Goal: Information Seeking & Learning: Learn about a topic

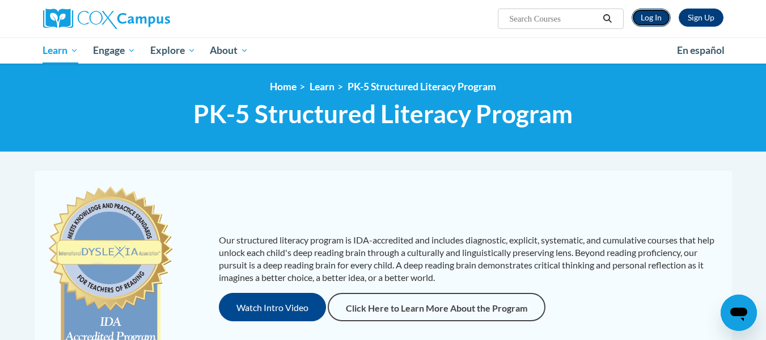
click at [659, 16] on link "Log In" at bounding box center [651, 18] width 39 height 18
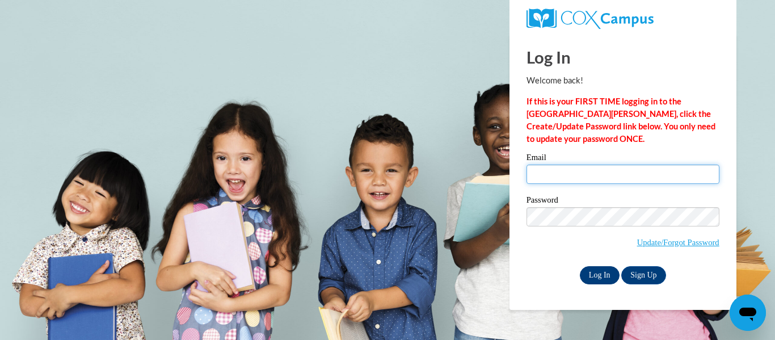
type input "janickra@wauwatosa.k12.wi.us"
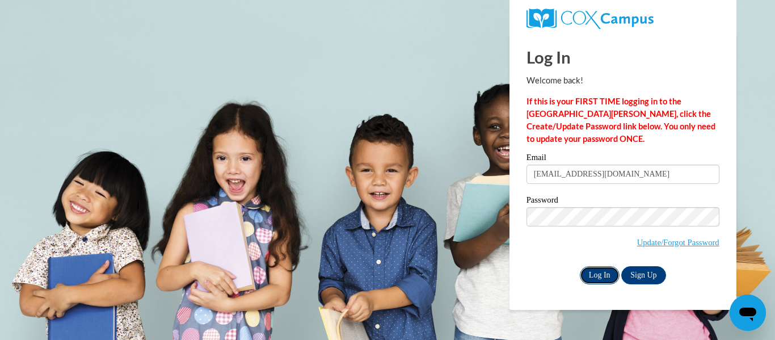
click at [603, 278] on input "Log In" at bounding box center [600, 275] width 40 height 18
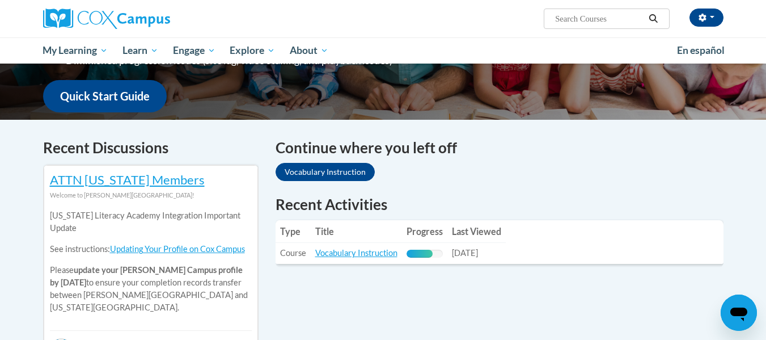
scroll to position [366, 0]
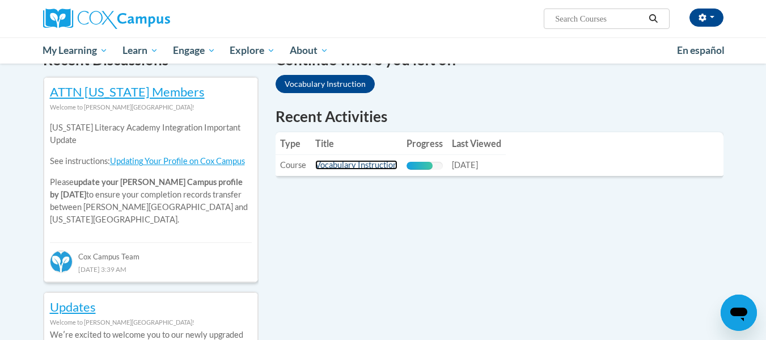
click at [361, 166] on link "Vocabulary Instruction" at bounding box center [356, 165] width 82 height 10
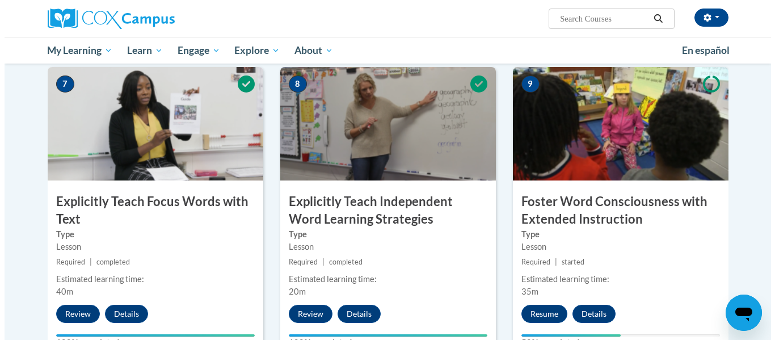
scroll to position [911, 0]
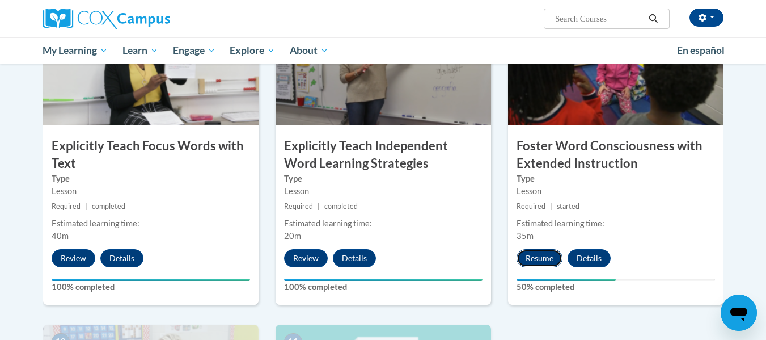
click at [549, 256] on button "Resume" at bounding box center [540, 258] width 46 height 18
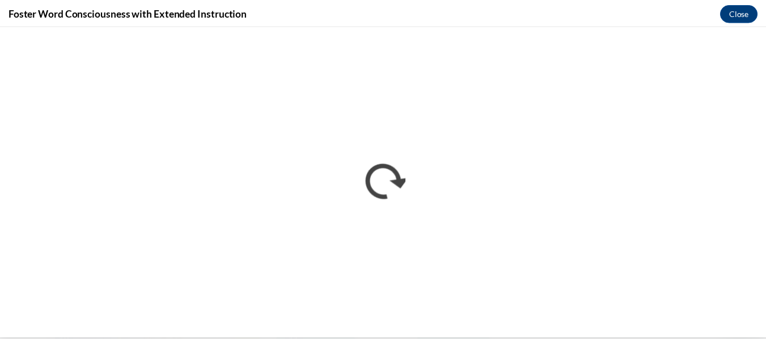
scroll to position [0, 0]
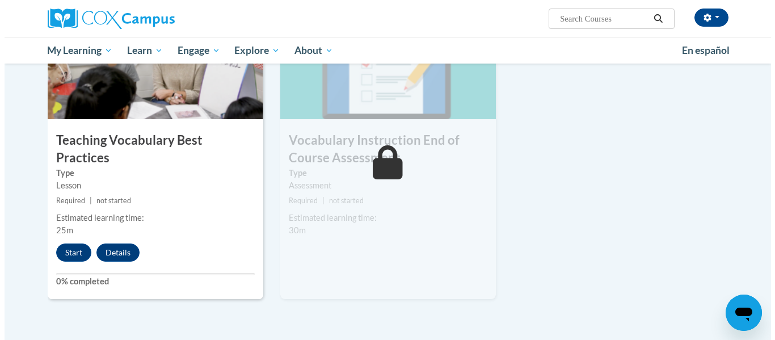
scroll to position [1235, 0]
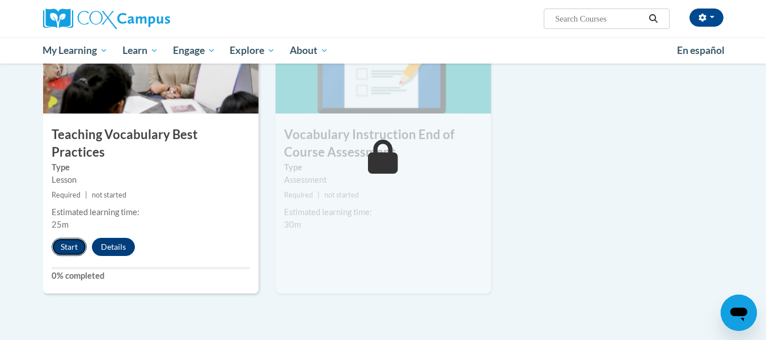
click at [72, 238] on button "Start" at bounding box center [69, 247] width 35 height 18
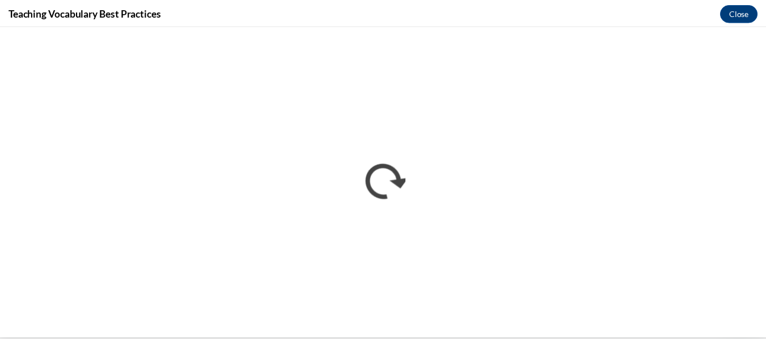
scroll to position [0, 0]
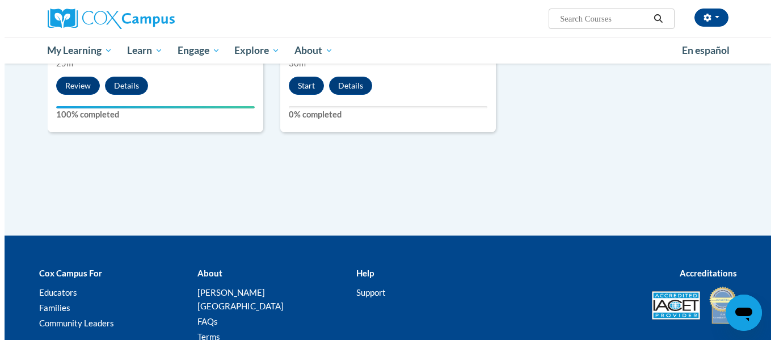
scroll to position [1290, 0]
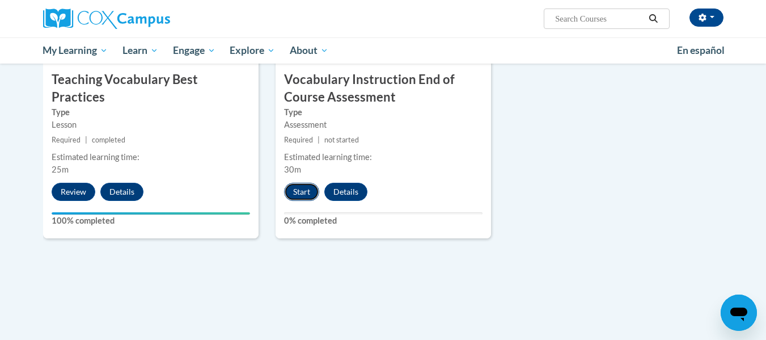
click at [302, 195] on button "Start" at bounding box center [301, 192] width 35 height 18
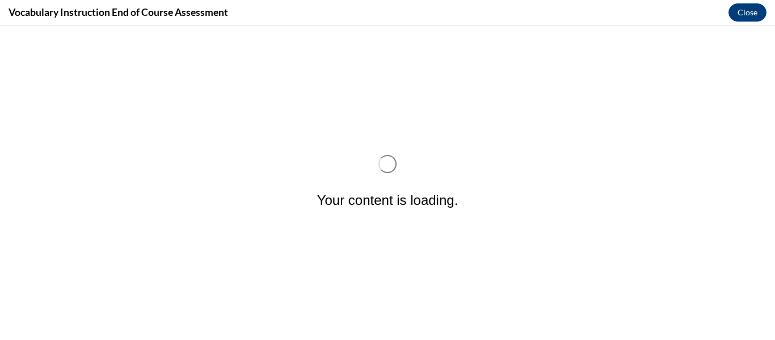
scroll to position [0, 0]
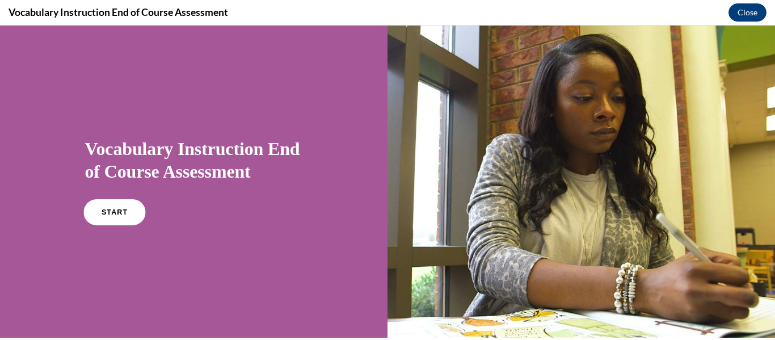
click at [106, 209] on span "START" at bounding box center [114, 212] width 26 height 9
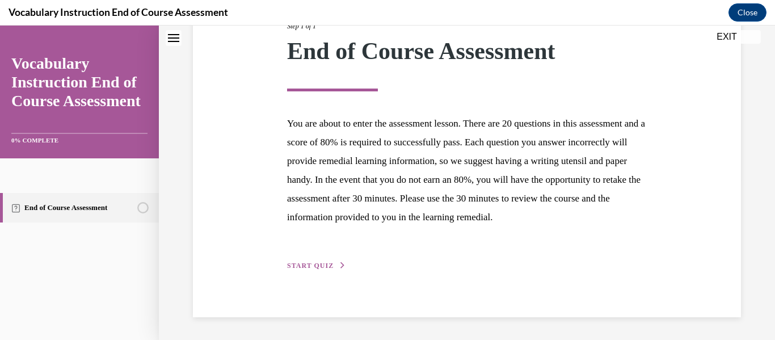
scroll to position [181, 0]
click at [299, 271] on div "Step 1 of 1 End of Course Assessment You are about to enter the assessment less…" at bounding box center [466, 133] width 377 height 277
click at [315, 264] on span "START QUIZ" at bounding box center [310, 265] width 47 height 8
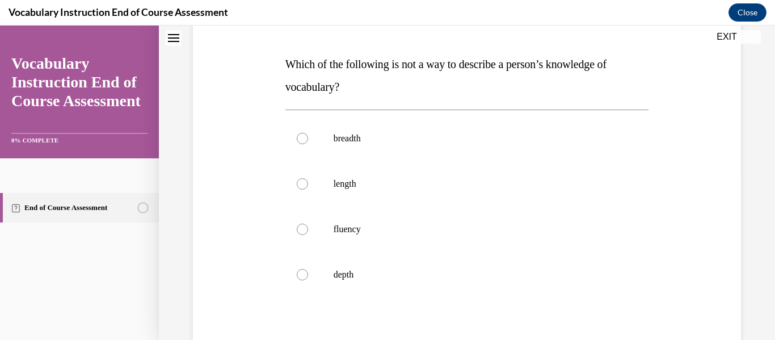
scroll to position [164, 0]
click at [322, 226] on label "fluency" at bounding box center [467, 228] width 364 height 45
click at [308, 226] on input "fluency" at bounding box center [302, 228] width 11 height 11
radio input "true"
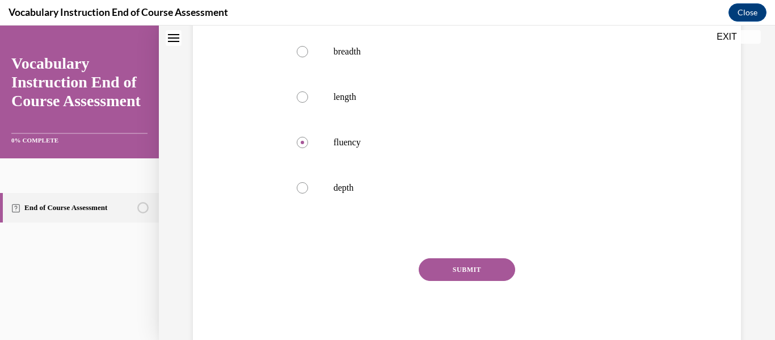
click at [467, 268] on button "SUBMIT" at bounding box center [467, 269] width 96 height 23
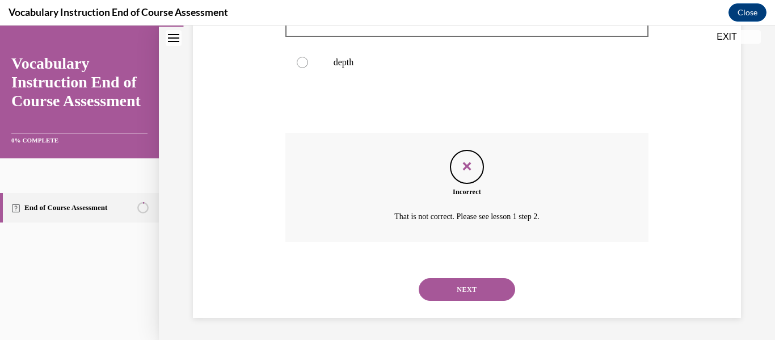
scroll to position [374, 0]
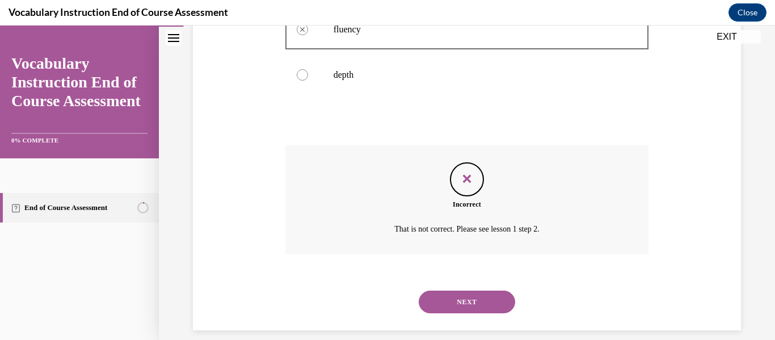
click at [470, 306] on button "NEXT" at bounding box center [467, 301] width 96 height 23
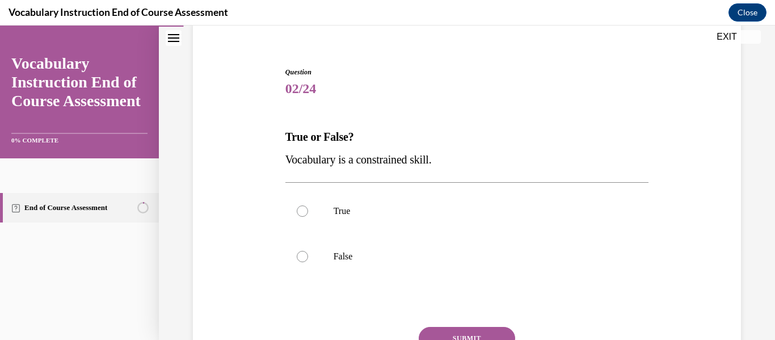
scroll to position [91, 0]
click at [312, 258] on label "False" at bounding box center [467, 256] width 364 height 45
click at [308, 258] on input "False" at bounding box center [302, 256] width 11 height 11
radio input "true"
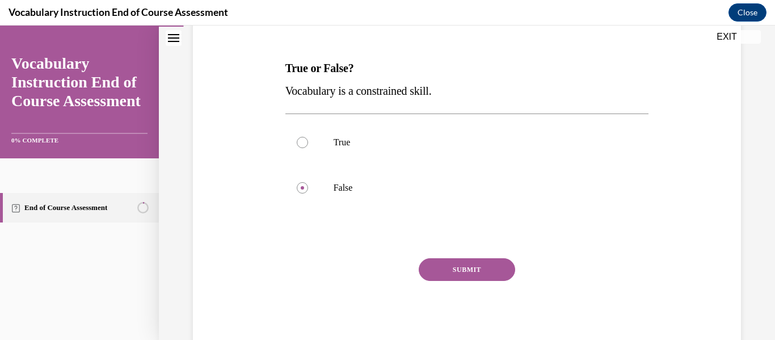
click at [440, 263] on button "SUBMIT" at bounding box center [467, 269] width 96 height 23
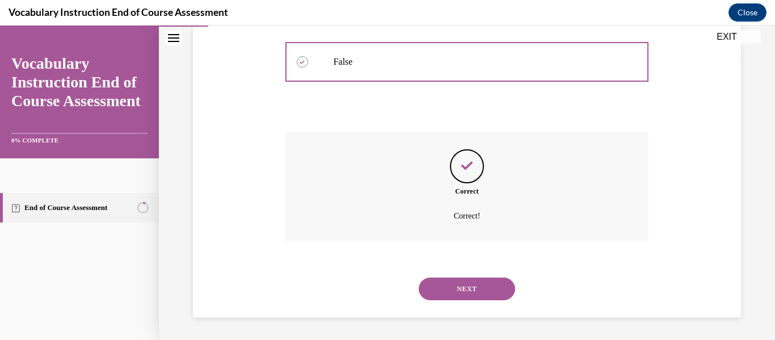
click at [479, 286] on button "NEXT" at bounding box center [467, 288] width 96 height 23
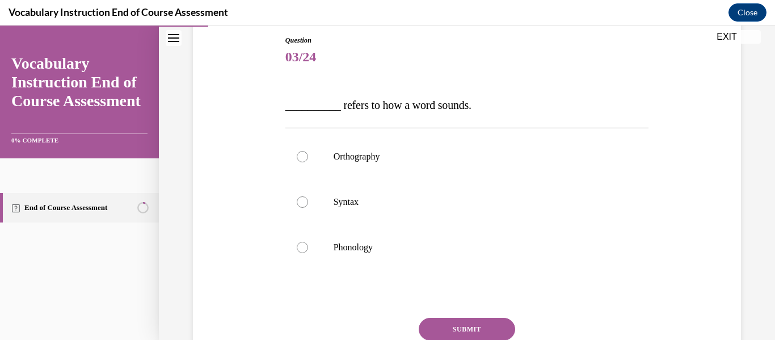
scroll to position [123, 0]
click at [304, 251] on div at bounding box center [302, 246] width 11 height 11
click at [304, 251] on input "Phonology" at bounding box center [302, 246] width 11 height 11
radio input "true"
click at [476, 332] on button "SUBMIT" at bounding box center [467, 328] width 96 height 23
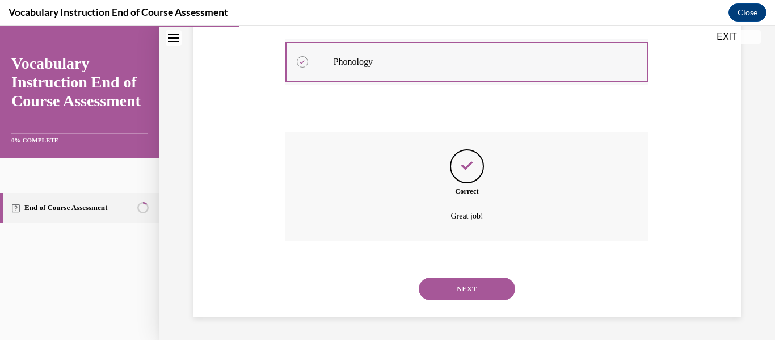
scroll to position [308, 0]
click at [476, 280] on button "NEXT" at bounding box center [467, 288] width 96 height 23
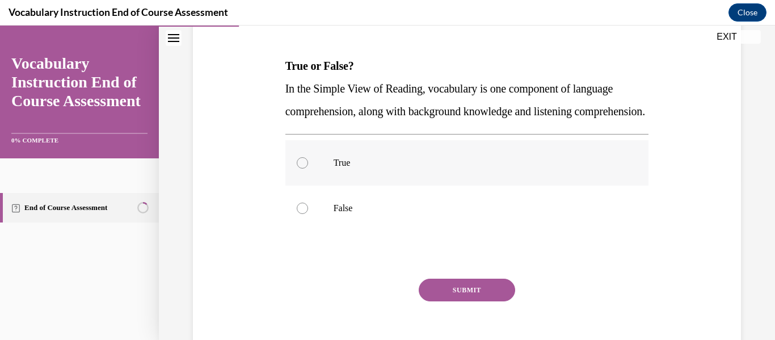
scroll to position [165, 0]
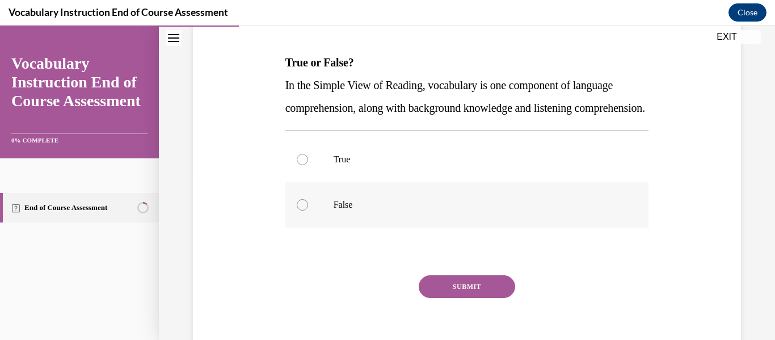
click at [304, 210] on div at bounding box center [302, 204] width 11 height 11
click at [304, 210] on input "False" at bounding box center [302, 204] width 11 height 11
radio input "true"
click at [431, 298] on button "SUBMIT" at bounding box center [467, 286] width 96 height 23
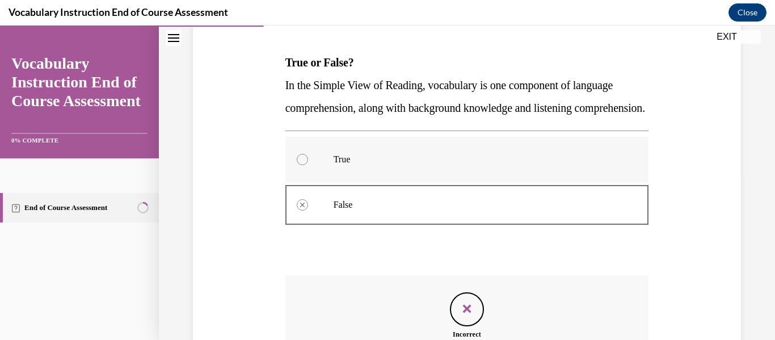
scroll to position [331, 0]
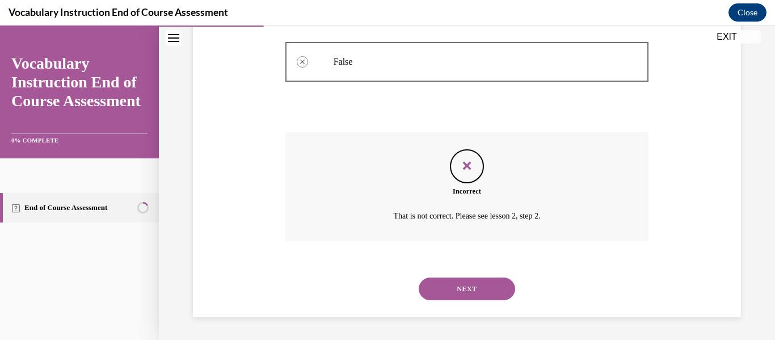
click at [470, 278] on button "NEXT" at bounding box center [467, 288] width 96 height 23
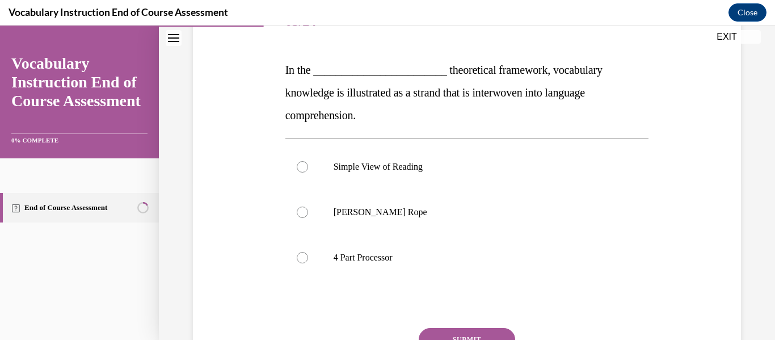
scroll to position [158, 0]
click at [368, 217] on label "Scarborough's Rope" at bounding box center [467, 211] width 364 height 45
click at [308, 217] on input "Scarborough's Rope" at bounding box center [302, 211] width 11 height 11
radio input "true"
click at [451, 329] on button "SUBMIT" at bounding box center [467, 338] width 96 height 23
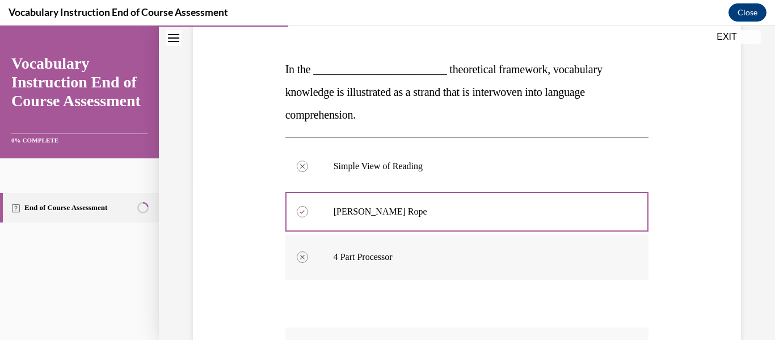
scroll to position [353, 0]
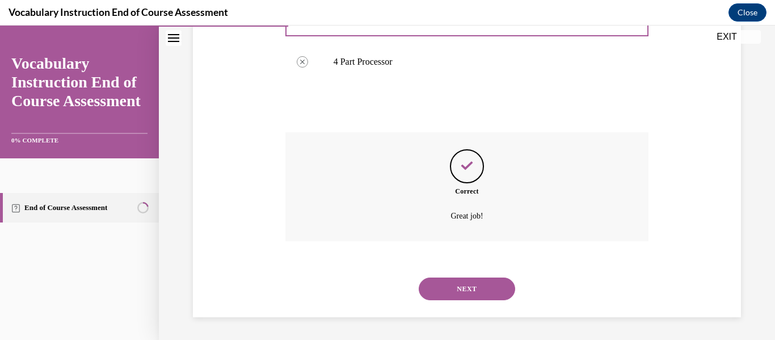
click at [474, 289] on button "NEXT" at bounding box center [467, 288] width 96 height 23
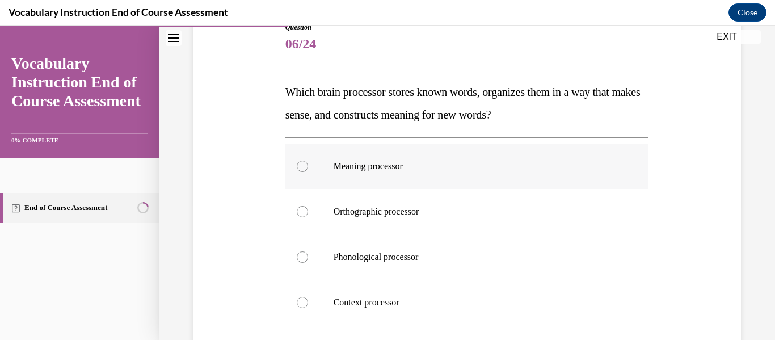
scroll to position [136, 0]
click at [299, 161] on div at bounding box center [302, 165] width 11 height 11
click at [299, 161] on input "Meaning processor" at bounding box center [302, 165] width 11 height 11
radio input "true"
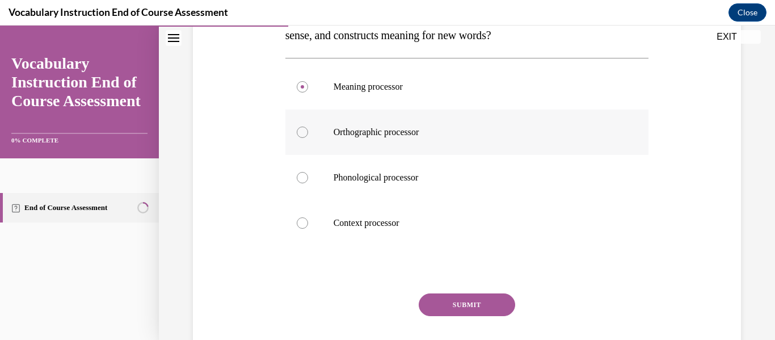
scroll to position [216, 0]
click at [468, 294] on button "SUBMIT" at bounding box center [467, 304] width 96 height 23
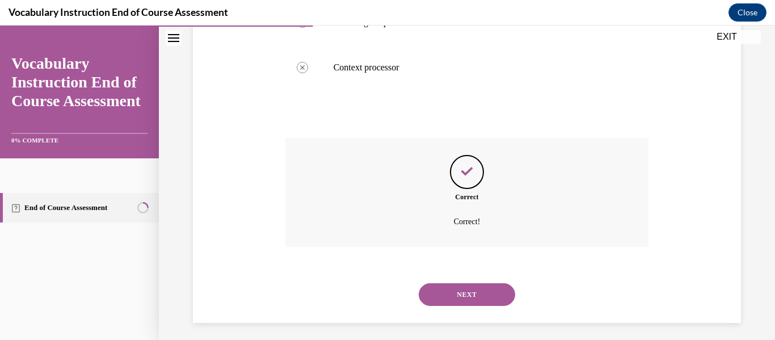
click at [467, 286] on button "NEXT" at bounding box center [467, 294] width 96 height 23
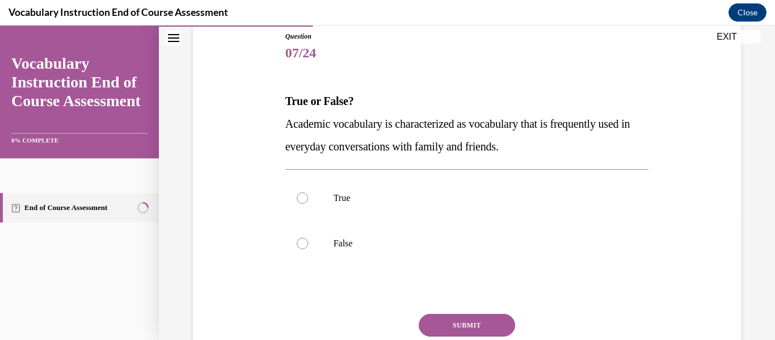
scroll to position [128, 0]
click at [314, 246] on label "False" at bounding box center [467, 242] width 364 height 45
click at [308, 246] on input "False" at bounding box center [302, 242] width 11 height 11
radio input "true"
click at [441, 325] on button "SUBMIT" at bounding box center [467, 324] width 96 height 23
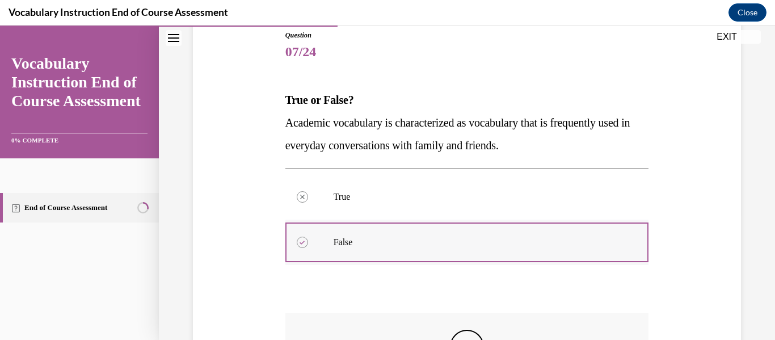
scroll to position [285, 0]
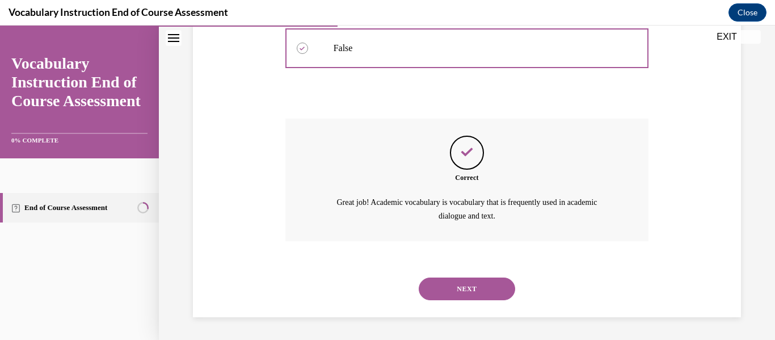
click at [464, 287] on button "NEXT" at bounding box center [467, 288] width 96 height 23
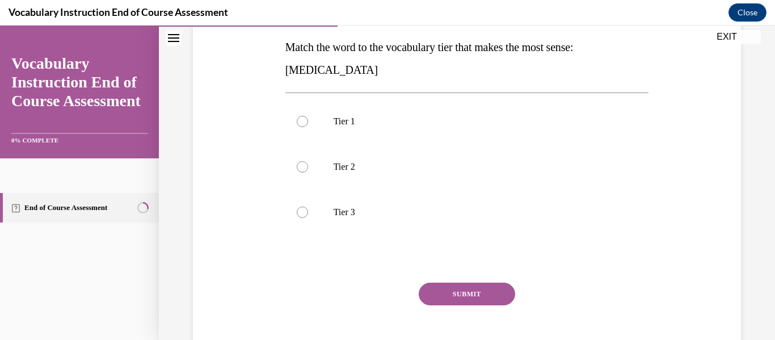
scroll to position [181, 0]
click at [306, 211] on div at bounding box center [302, 211] width 11 height 11
click at [306, 211] on input "Tier 3" at bounding box center [302, 211] width 11 height 11
radio input "true"
click at [449, 296] on button "SUBMIT" at bounding box center [467, 293] width 96 height 23
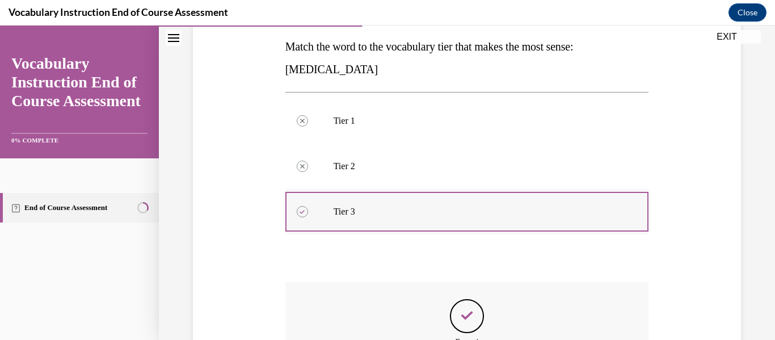
scroll to position [331, 0]
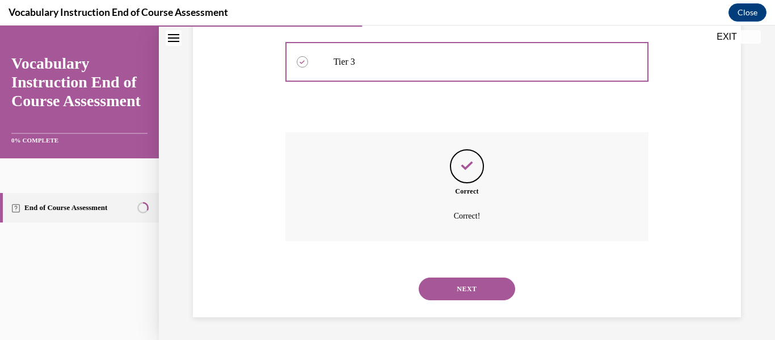
click at [452, 285] on button "NEXT" at bounding box center [467, 288] width 96 height 23
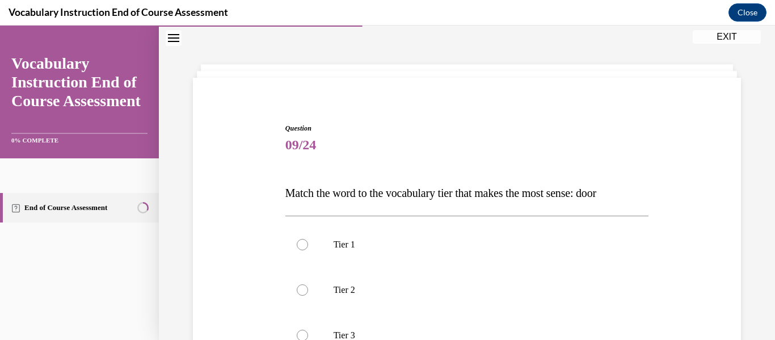
scroll to position [99, 0]
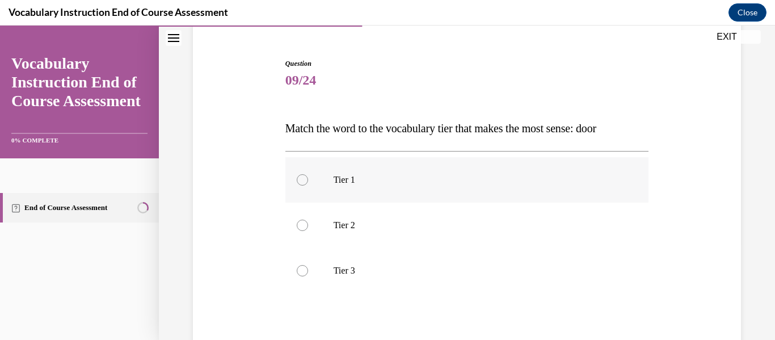
click at [302, 170] on label "Tier 1" at bounding box center [467, 179] width 364 height 45
click at [302, 174] on input "Tier 1" at bounding box center [302, 179] width 11 height 11
radio input "true"
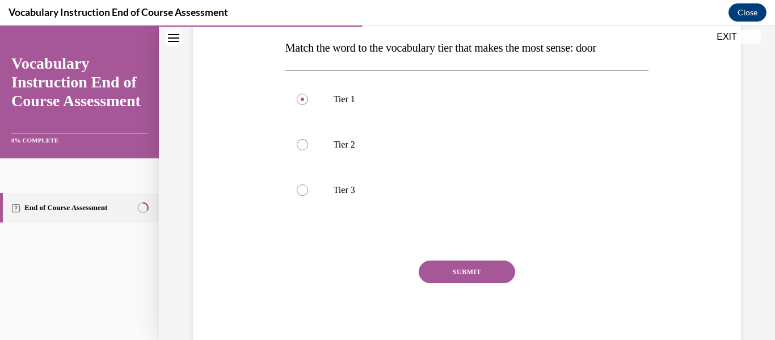
click at [470, 272] on button "SUBMIT" at bounding box center [467, 271] width 96 height 23
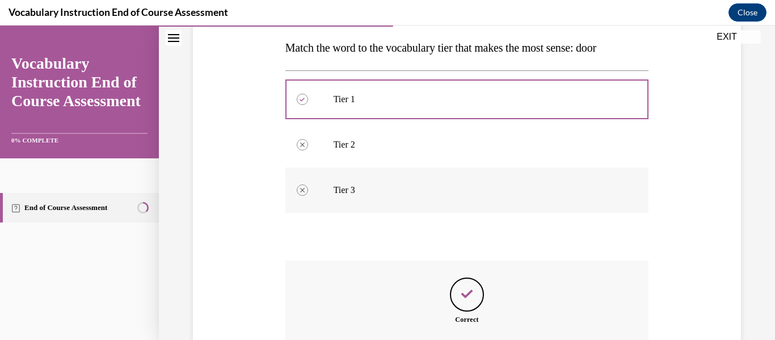
scroll to position [287, 0]
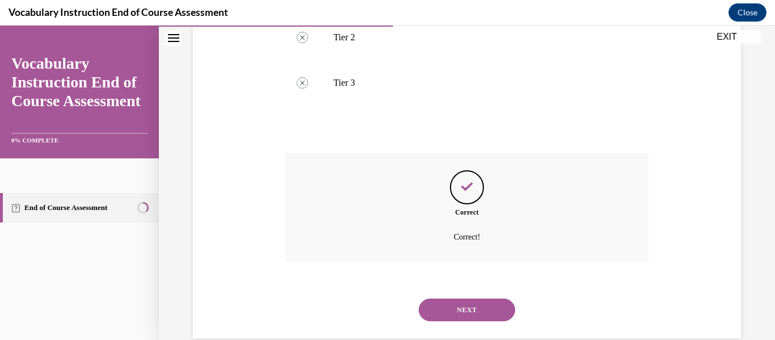
click at [469, 301] on button "NEXT" at bounding box center [467, 309] width 96 height 23
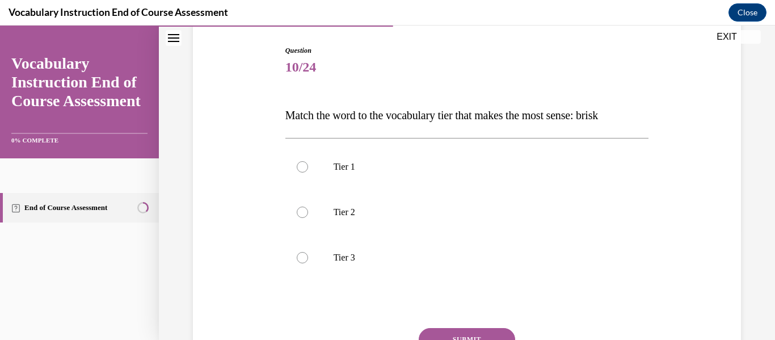
scroll to position [117, 0]
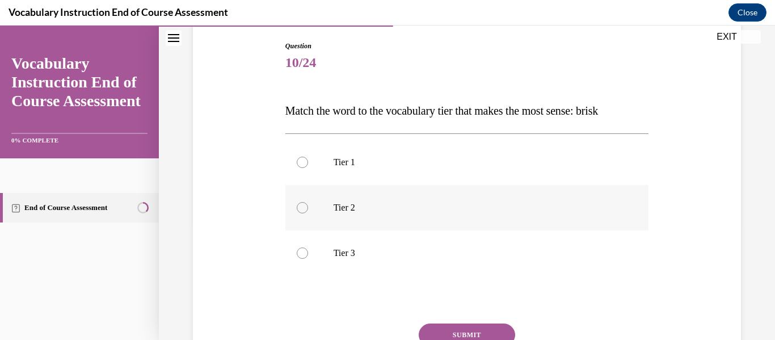
click at [357, 202] on p "Tier 2" at bounding box center [477, 207] width 287 height 11
click at [308, 202] on input "Tier 2" at bounding box center [302, 207] width 11 height 11
radio input "true"
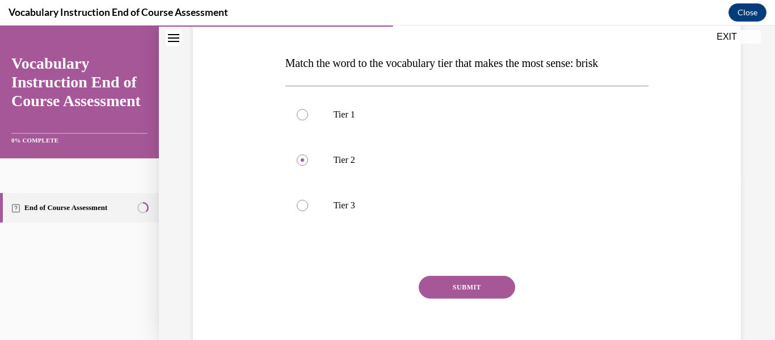
click at [477, 286] on button "SUBMIT" at bounding box center [467, 287] width 96 height 23
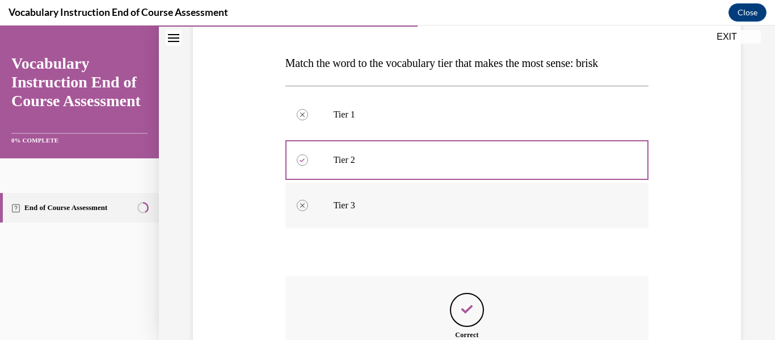
scroll to position [308, 0]
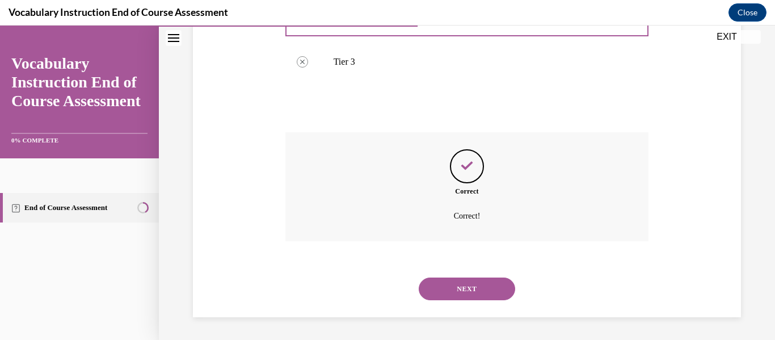
click at [469, 284] on button "NEXT" at bounding box center [467, 288] width 96 height 23
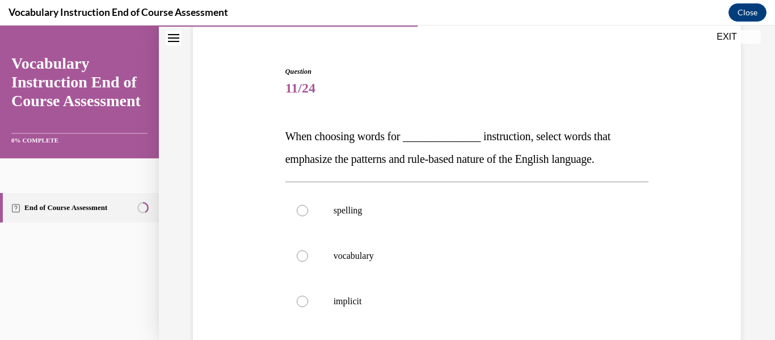
scroll to position [102, 0]
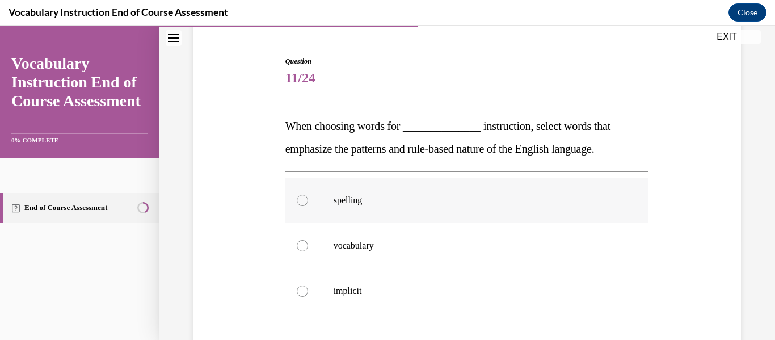
click at [302, 201] on div at bounding box center [302, 200] width 11 height 11
click at [302, 201] on input "spelling" at bounding box center [302, 200] width 11 height 11
radio input "true"
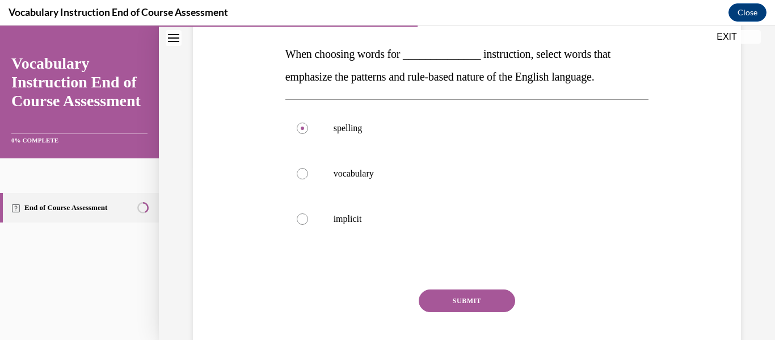
click at [466, 299] on button "SUBMIT" at bounding box center [467, 300] width 96 height 23
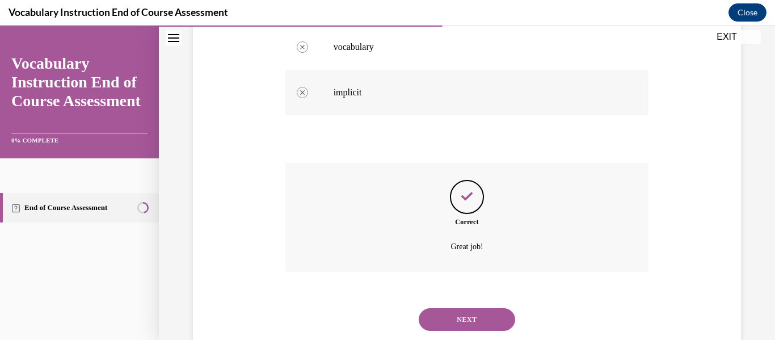
scroll to position [303, 0]
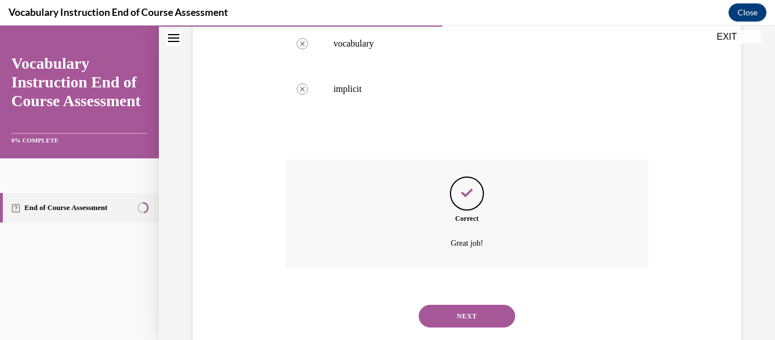
click at [454, 314] on button "NEXT" at bounding box center [467, 316] width 96 height 23
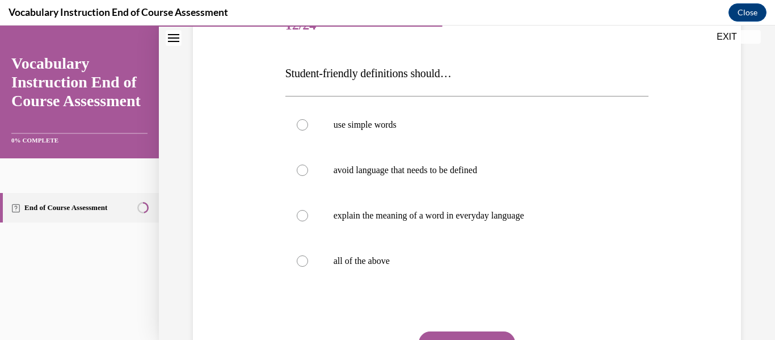
scroll to position [154, 0]
click at [322, 256] on label "all of the above" at bounding box center [467, 260] width 364 height 45
click at [308, 256] on input "all of the above" at bounding box center [302, 260] width 11 height 11
radio input "true"
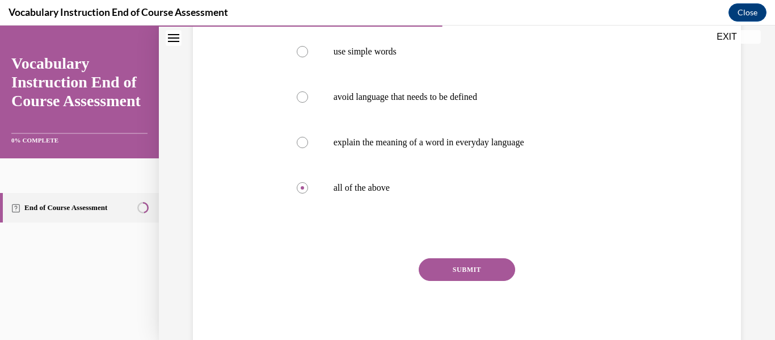
click at [445, 264] on button "SUBMIT" at bounding box center [467, 269] width 96 height 23
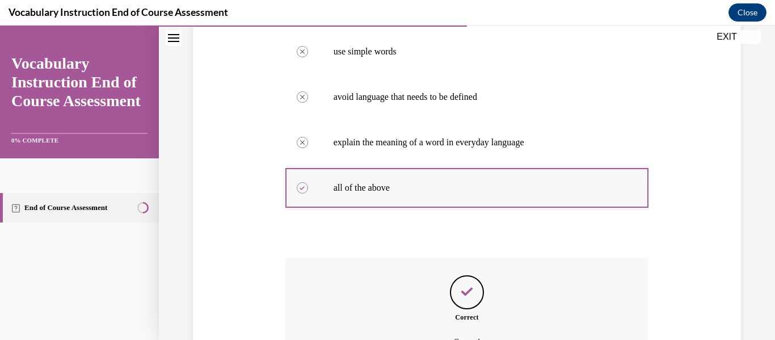
scroll to position [353, 0]
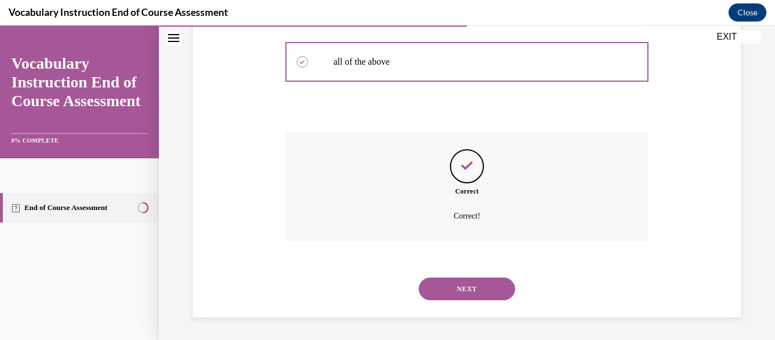
click at [474, 291] on button "NEXT" at bounding box center [467, 288] width 96 height 23
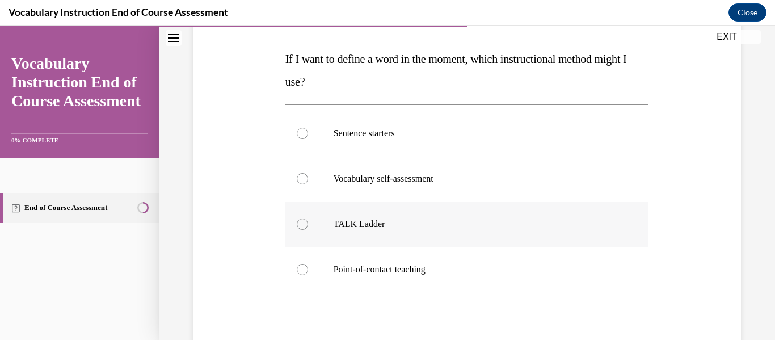
scroll to position [169, 0]
click at [304, 277] on label "Point-of-contact teaching" at bounding box center [467, 268] width 364 height 45
click at [304, 275] on input "Point-of-contact teaching" at bounding box center [302, 268] width 11 height 11
radio input "true"
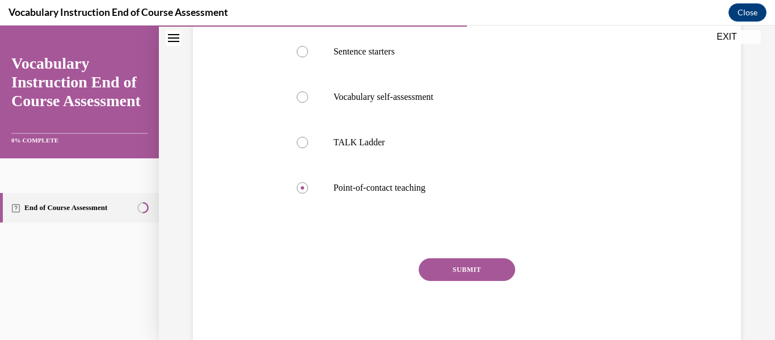
click at [493, 272] on button "SUBMIT" at bounding box center [467, 269] width 96 height 23
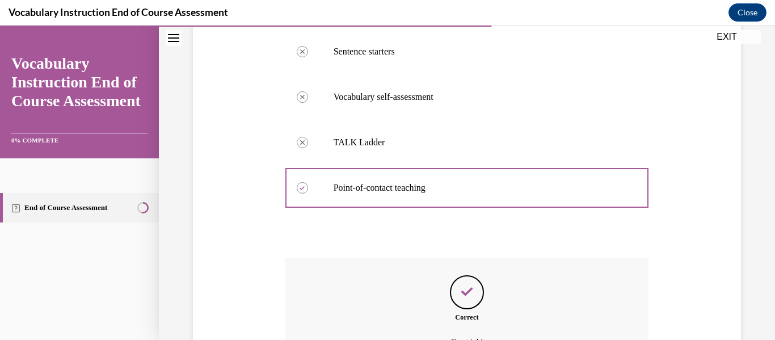
scroll to position [376, 0]
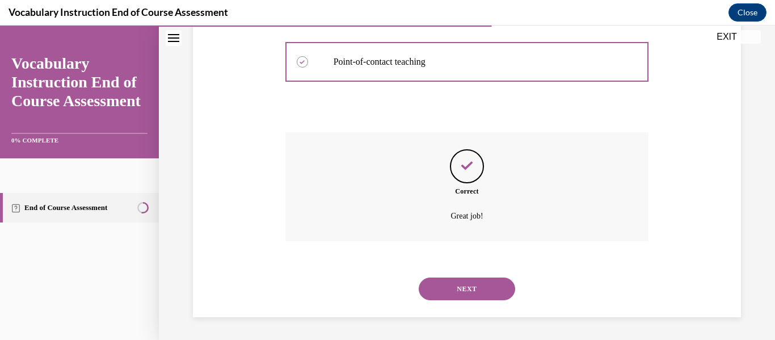
click at [474, 286] on button "NEXT" at bounding box center [467, 288] width 96 height 23
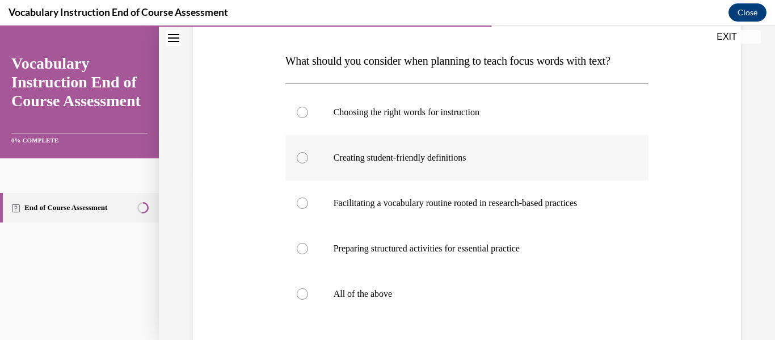
scroll to position [167, 0]
click at [311, 295] on label "All of the above" at bounding box center [467, 293] width 364 height 45
click at [308, 295] on input "All of the above" at bounding box center [302, 293] width 11 height 11
radio input "true"
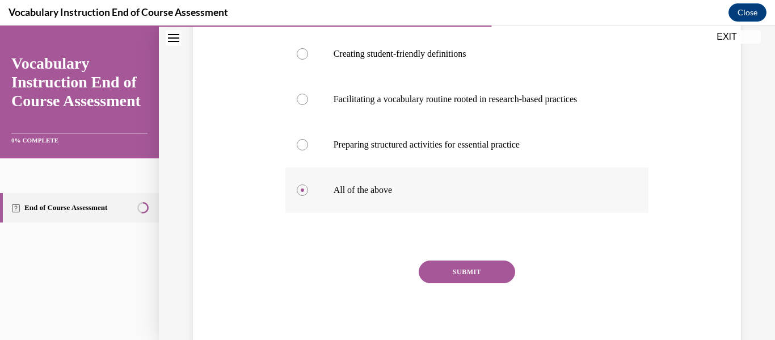
scroll to position [271, 0]
click at [496, 275] on button "SUBMIT" at bounding box center [467, 271] width 96 height 23
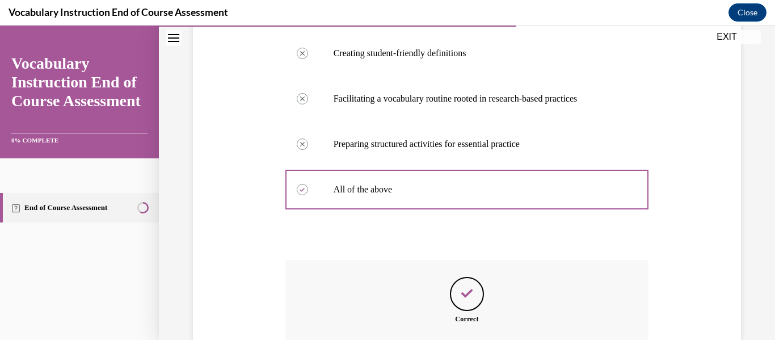
scroll to position [399, 0]
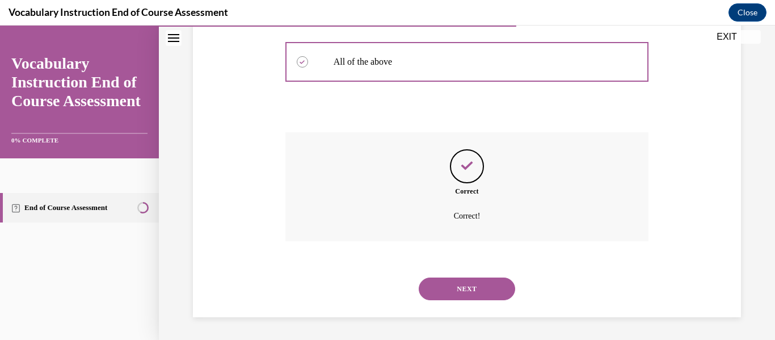
click at [455, 289] on button "NEXT" at bounding box center [467, 288] width 96 height 23
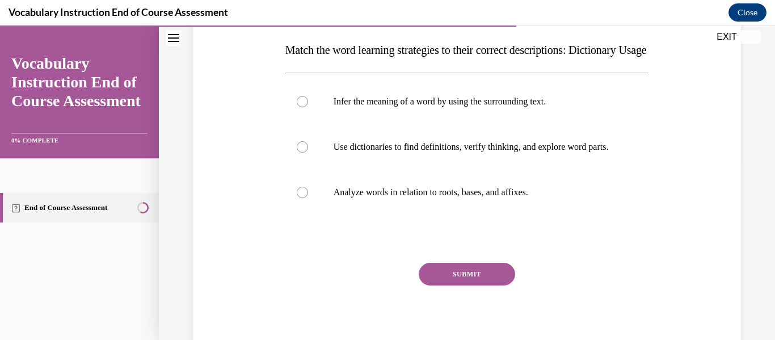
scroll to position [178, 0]
click at [301, 152] on div at bounding box center [302, 146] width 11 height 11
click at [301, 152] on input "Use dictionaries to find definitions, verify thinking, and explore word parts." at bounding box center [302, 146] width 11 height 11
radio input "true"
click at [469, 285] on button "SUBMIT" at bounding box center [467, 273] width 96 height 23
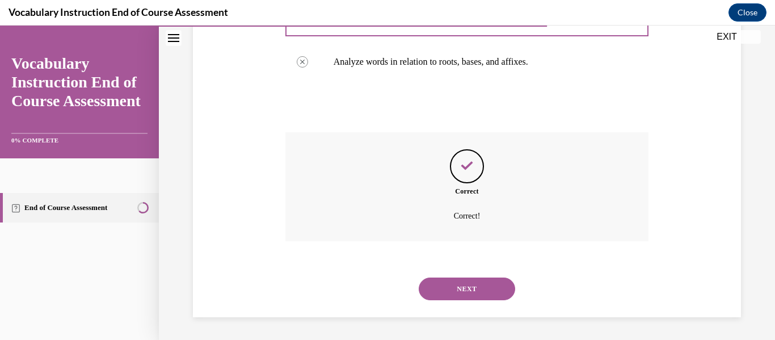
click at [462, 300] on button "NEXT" at bounding box center [467, 288] width 96 height 23
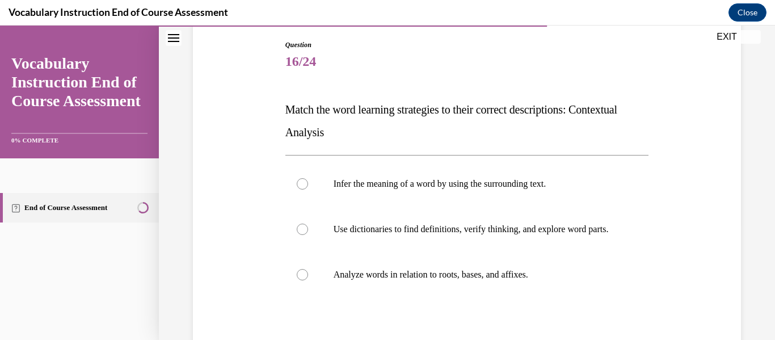
scroll to position [119, 0]
click at [305, 179] on div at bounding box center [302, 183] width 11 height 11
click at [305, 179] on input "Infer the meaning of a word by using the surrounding text." at bounding box center [302, 183] width 11 height 11
radio input "true"
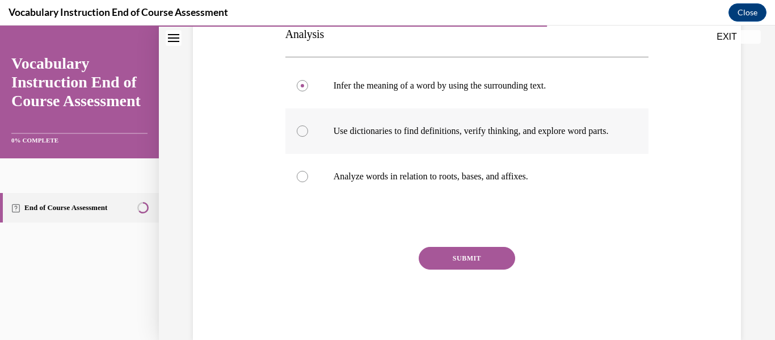
scroll to position [216, 0]
click at [460, 269] on button "SUBMIT" at bounding box center [467, 258] width 96 height 23
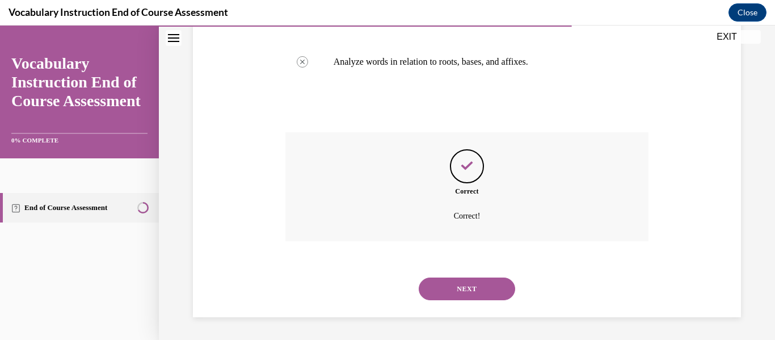
click at [458, 284] on button "NEXT" at bounding box center [467, 288] width 96 height 23
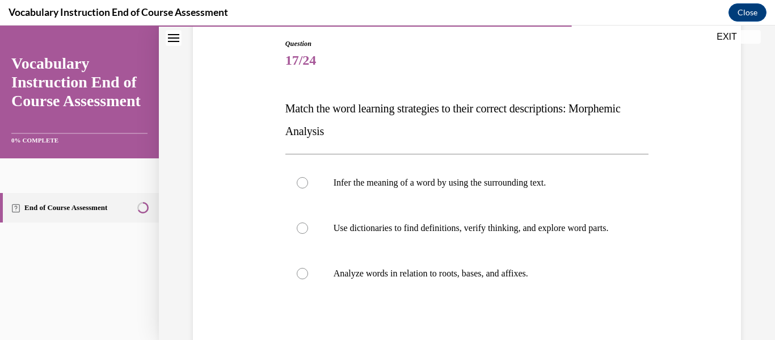
scroll to position [119, 0]
click at [318, 275] on label "Analyze words in relation to roots, bases, and affixes." at bounding box center [467, 273] width 364 height 45
click at [308, 275] on input "Analyze words in relation to roots, bases, and affixes." at bounding box center [302, 273] width 11 height 11
radio input "true"
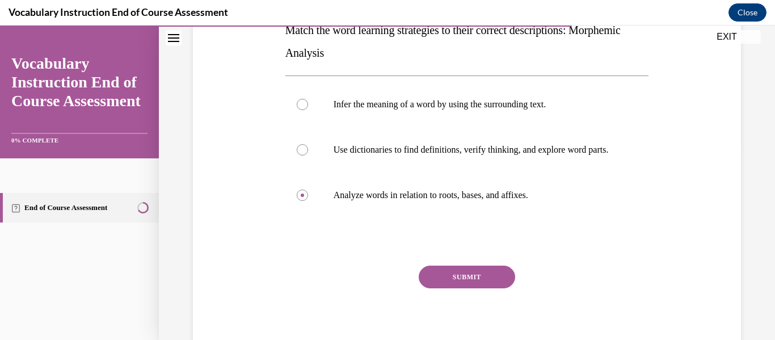
click at [454, 285] on button "SUBMIT" at bounding box center [467, 276] width 96 height 23
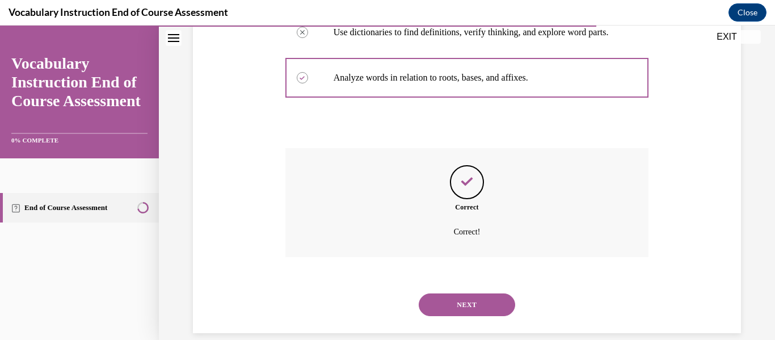
click at [454, 309] on button "NEXT" at bounding box center [467, 304] width 96 height 23
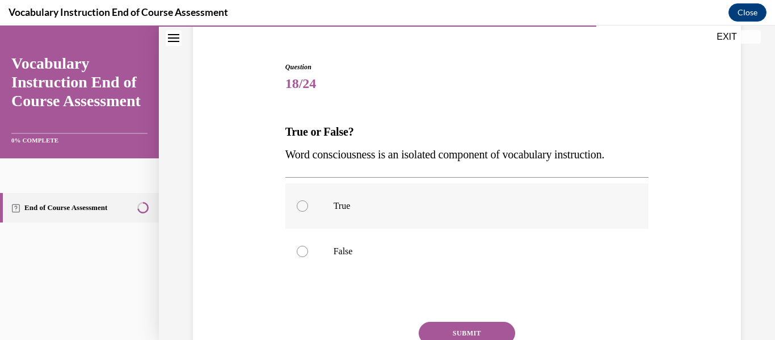
scroll to position [159, 0]
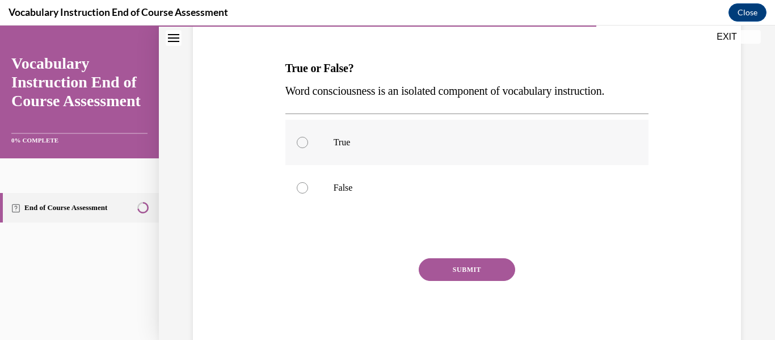
click at [298, 144] on div at bounding box center [302, 142] width 11 height 11
click at [298, 144] on input "True" at bounding box center [302, 142] width 11 height 11
radio input "true"
click at [456, 264] on button "SUBMIT" at bounding box center [467, 269] width 96 height 23
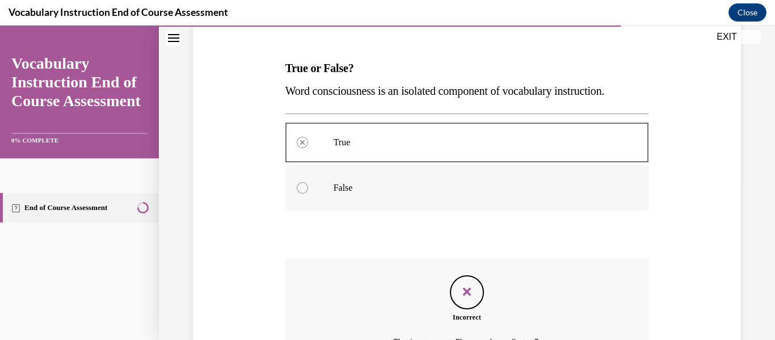
scroll to position [285, 0]
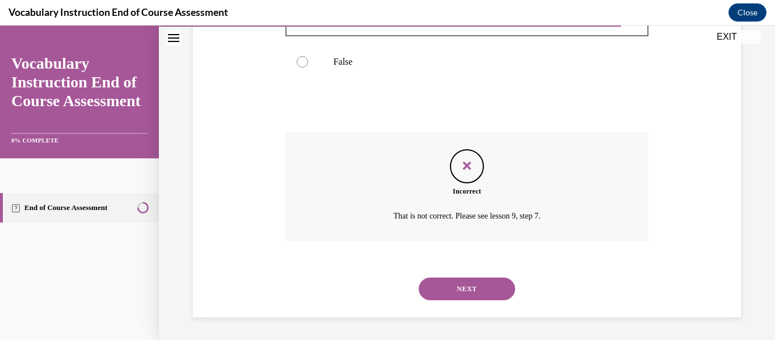
click at [470, 295] on button "NEXT" at bounding box center [467, 288] width 96 height 23
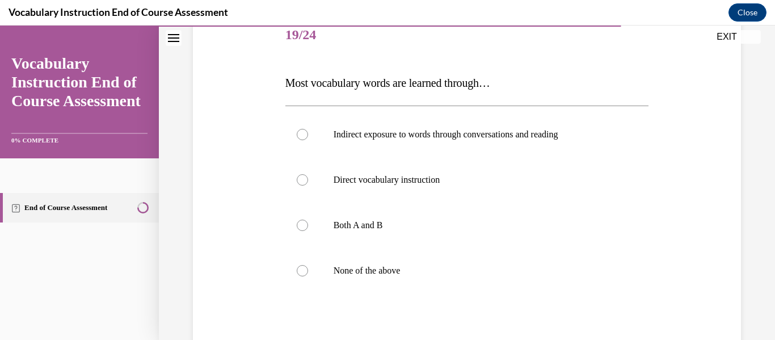
scroll to position [183, 0]
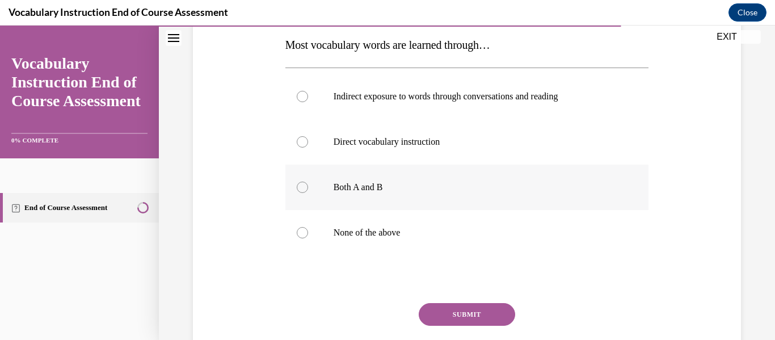
click at [339, 189] on p "Both A and B" at bounding box center [477, 187] width 287 height 11
click at [308, 189] on input "Both A and B" at bounding box center [302, 187] width 11 height 11
radio input "true"
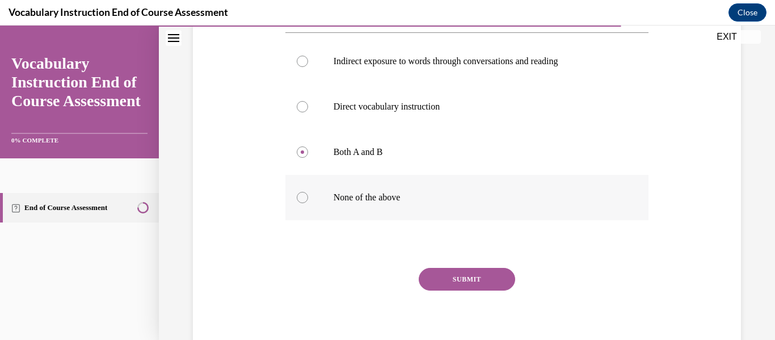
scroll to position [218, 0]
click at [489, 276] on button "SUBMIT" at bounding box center [467, 278] width 96 height 23
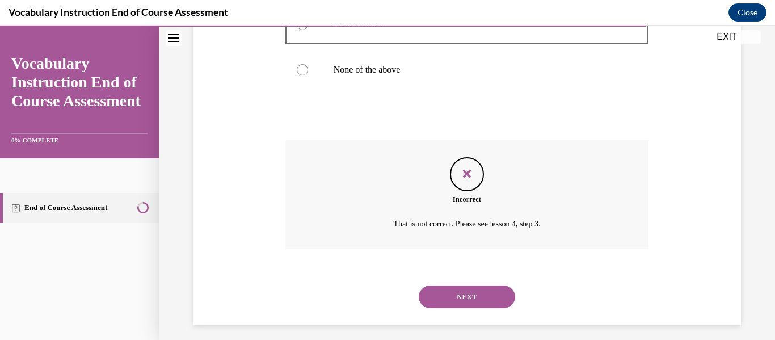
click at [467, 299] on button "NEXT" at bounding box center [467, 296] width 96 height 23
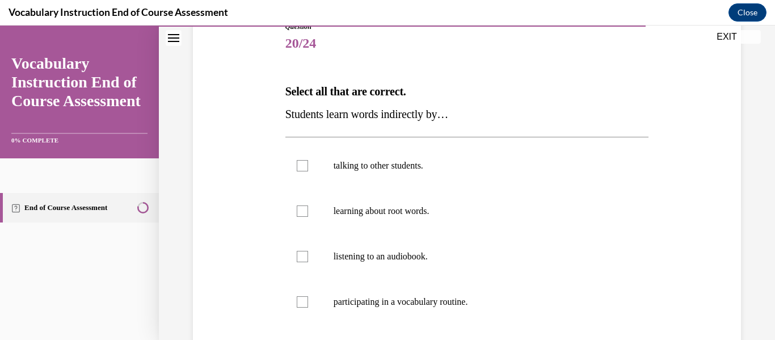
scroll to position [140, 0]
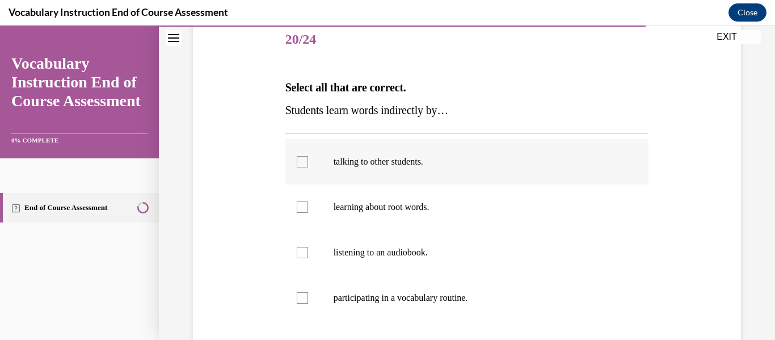
click at [302, 163] on div at bounding box center [302, 161] width 11 height 11
click at [302, 163] on input "talking to other students." at bounding box center [302, 161] width 11 height 11
checkbox input "true"
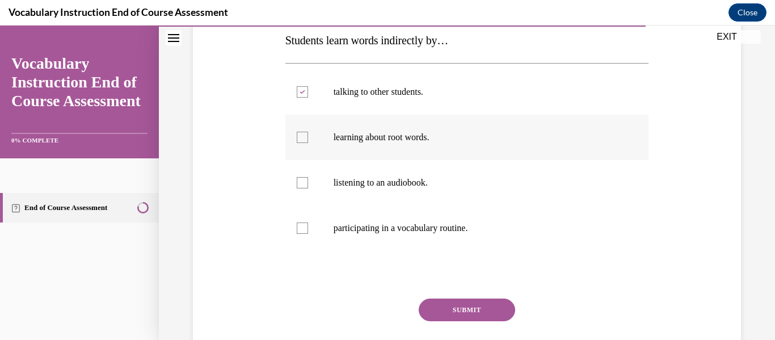
scroll to position [209, 0]
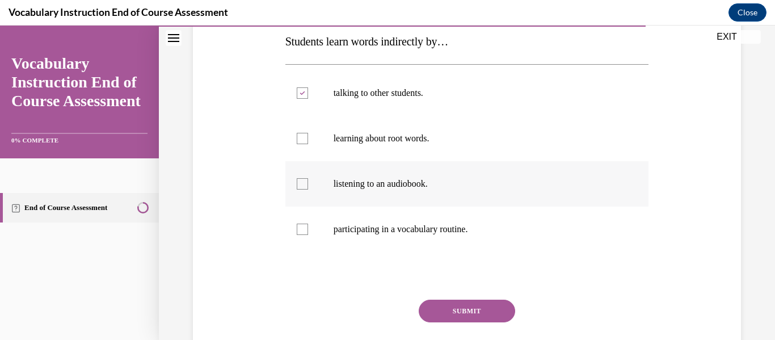
click at [303, 182] on div at bounding box center [302, 183] width 11 height 11
click at [303, 182] on input "listening to an audiobook." at bounding box center [302, 183] width 11 height 11
checkbox input "true"
click at [479, 311] on button "SUBMIT" at bounding box center [467, 310] width 96 height 23
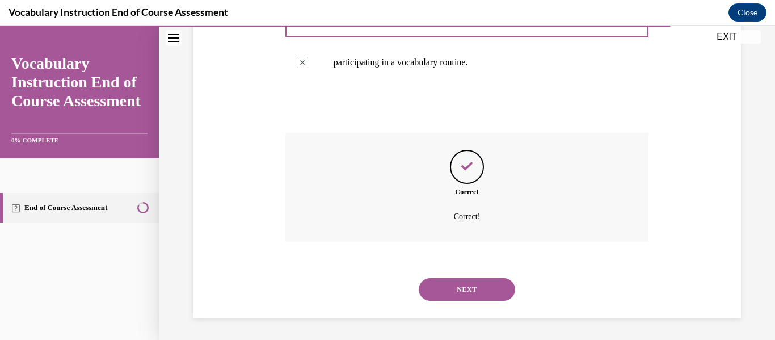
click at [483, 294] on button "NEXT" at bounding box center [467, 289] width 96 height 23
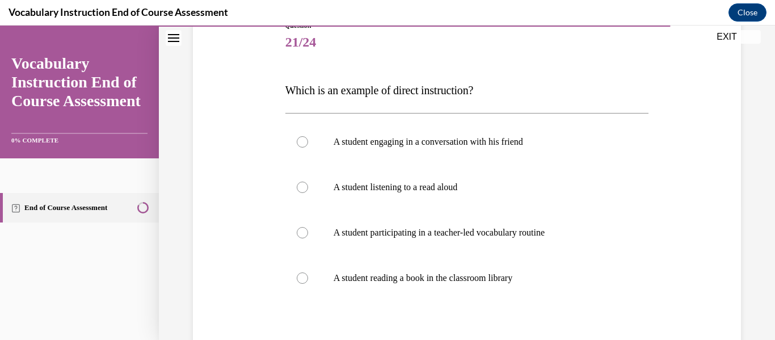
scroll to position [137, 0]
click at [306, 227] on label "A student participating in a teacher-led vocabulary routine" at bounding box center [467, 232] width 364 height 45
click at [306, 227] on input "A student participating in a teacher-led vocabulary routine" at bounding box center [302, 232] width 11 height 11
radio input "true"
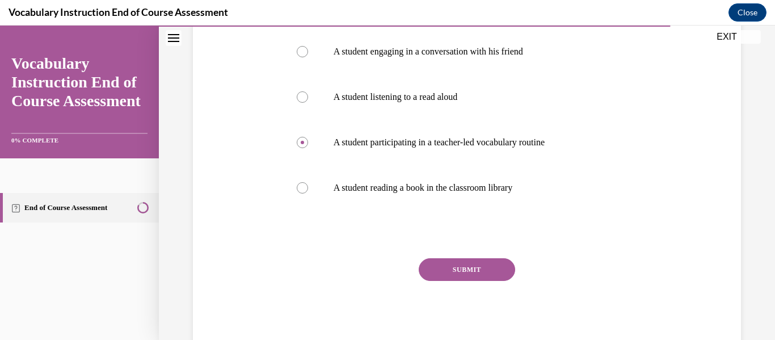
click at [493, 270] on button "SUBMIT" at bounding box center [467, 269] width 96 height 23
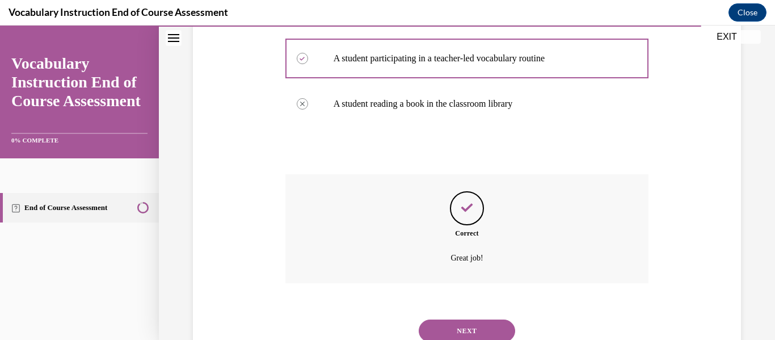
scroll to position [353, 0]
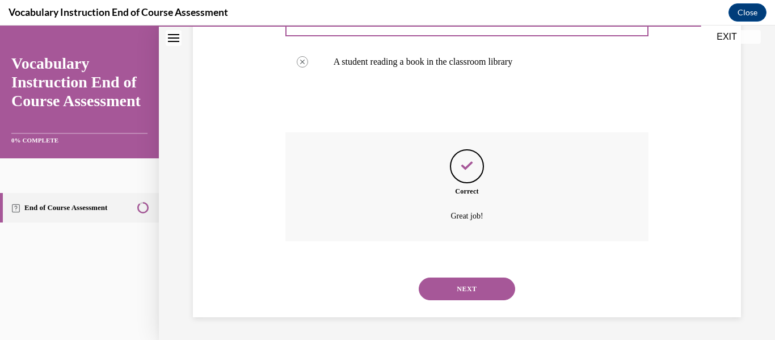
click at [487, 287] on button "NEXT" at bounding box center [467, 288] width 96 height 23
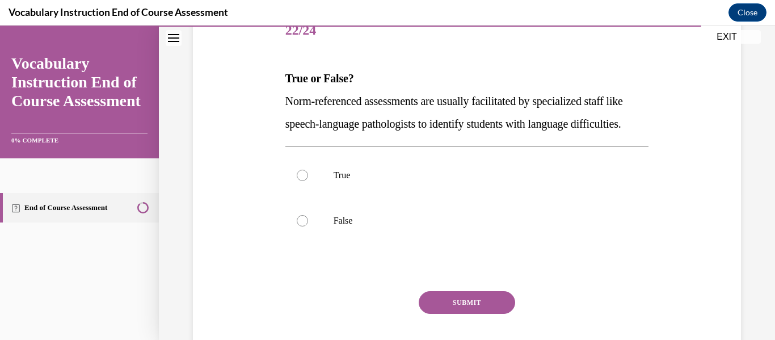
scroll to position [149, 0]
click at [310, 244] on label "False" at bounding box center [467, 221] width 364 height 45
click at [308, 227] on input "False" at bounding box center [302, 221] width 11 height 11
radio input "true"
click at [476, 314] on button "SUBMIT" at bounding box center [467, 303] width 96 height 23
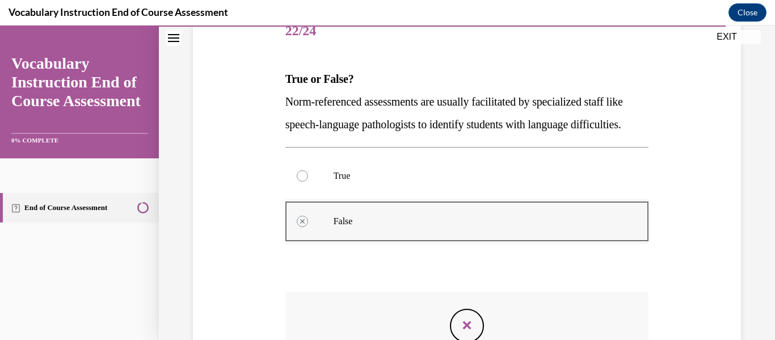
scroll to position [331, 0]
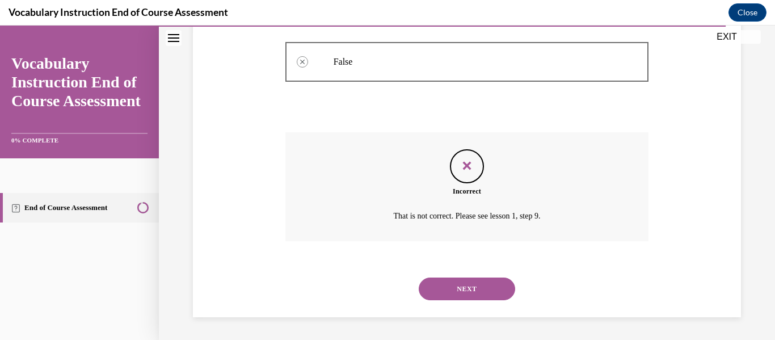
click at [471, 283] on button "NEXT" at bounding box center [467, 288] width 96 height 23
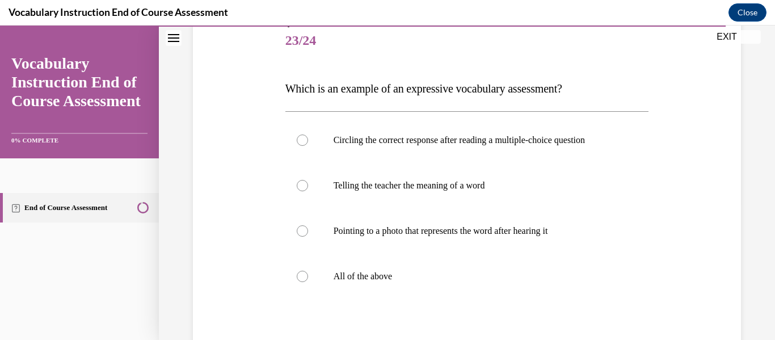
scroll to position [138, 0]
click at [306, 190] on label "Telling the teacher the meaning of a word" at bounding box center [467, 186] width 364 height 45
click at [306, 190] on input "Telling the teacher the meaning of a word" at bounding box center [302, 186] width 11 height 11
radio input "true"
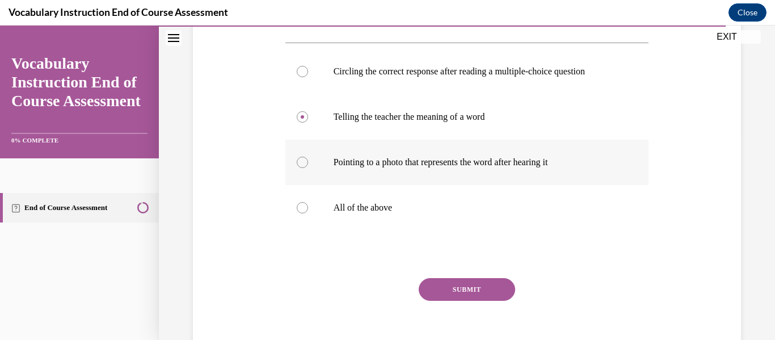
scroll to position [220, 0]
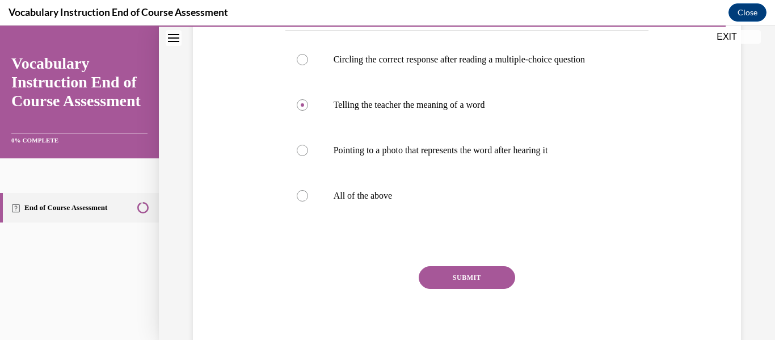
click at [486, 268] on button "SUBMIT" at bounding box center [467, 277] width 96 height 23
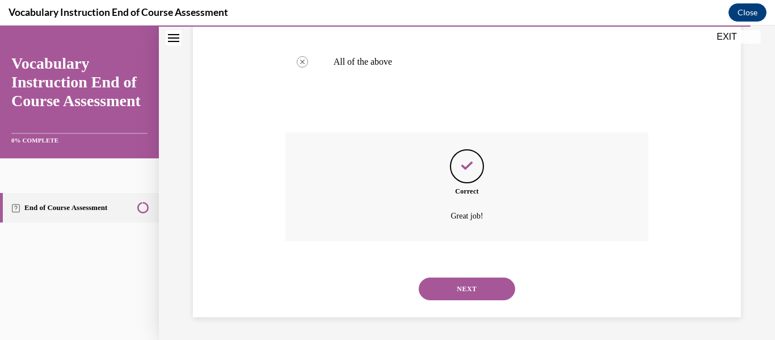
click at [468, 294] on button "NEXT" at bounding box center [467, 288] width 96 height 23
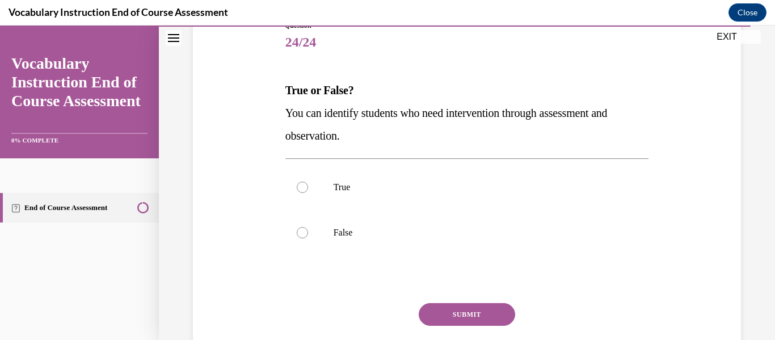
scroll to position [140, 0]
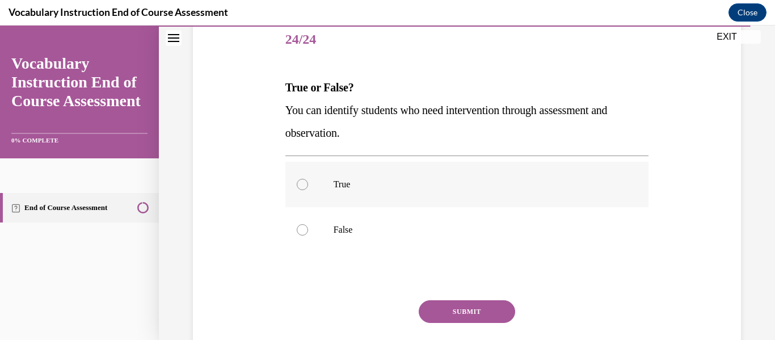
click at [434, 188] on p "True" at bounding box center [477, 184] width 287 height 11
click at [308, 188] on input "True" at bounding box center [302, 184] width 11 height 11
radio input "true"
click at [478, 313] on button "SUBMIT" at bounding box center [467, 311] width 96 height 23
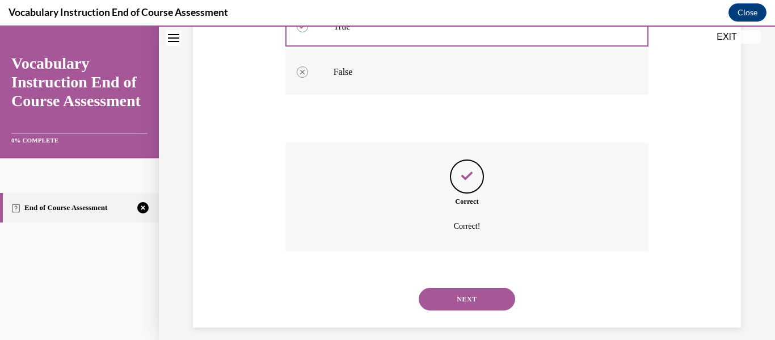
scroll to position [298, 0]
click at [501, 294] on button "NEXT" at bounding box center [467, 298] width 96 height 23
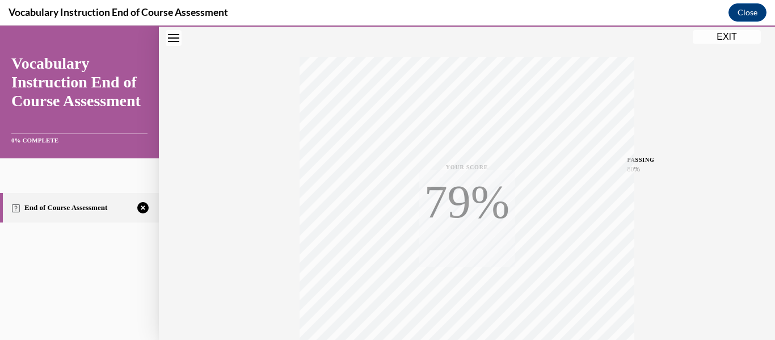
scroll to position [267, 0]
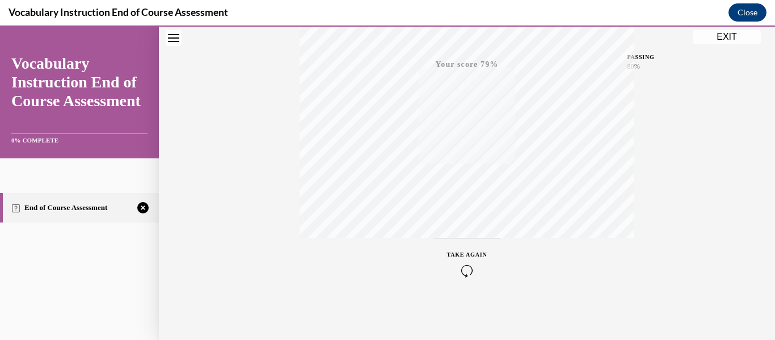
click at [448, 265] on icon "button" at bounding box center [467, 270] width 40 height 12
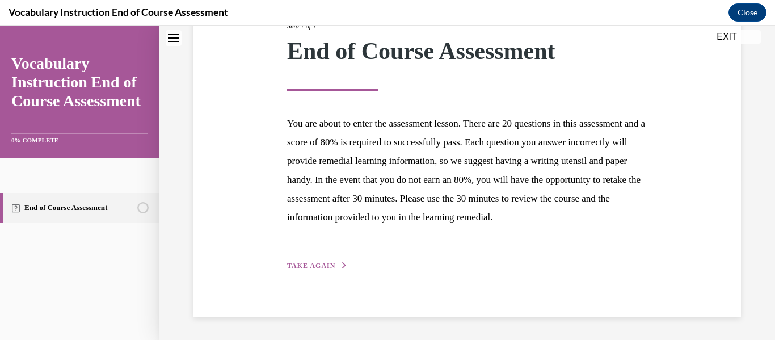
scroll to position [181, 0]
click at [331, 264] on span "TAKE AGAIN" at bounding box center [311, 265] width 48 height 8
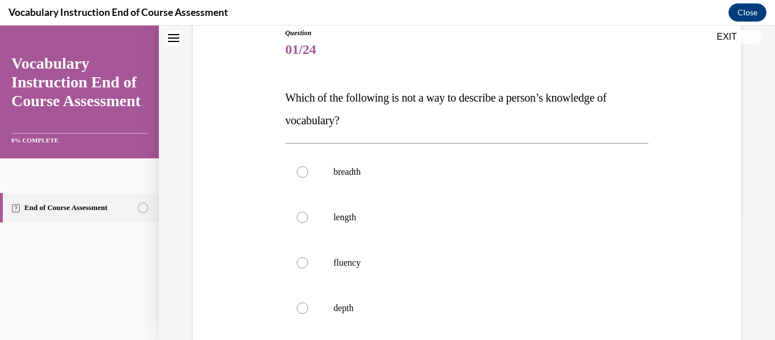
scroll to position [230, 0]
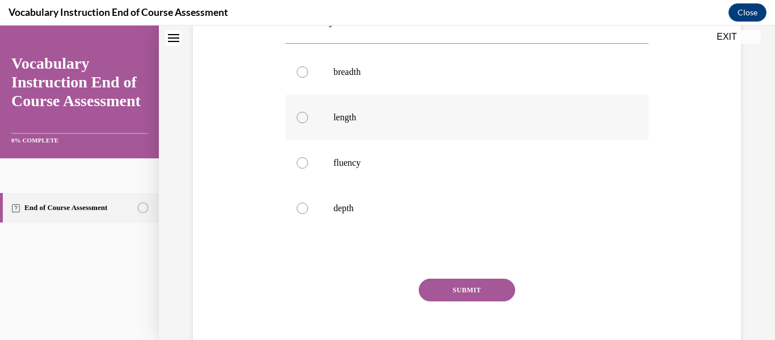
click at [315, 128] on label "length" at bounding box center [467, 117] width 364 height 45
click at [308, 123] on input "length" at bounding box center [302, 117] width 11 height 11
radio input "true"
click at [453, 284] on button "SUBMIT" at bounding box center [467, 289] width 96 height 23
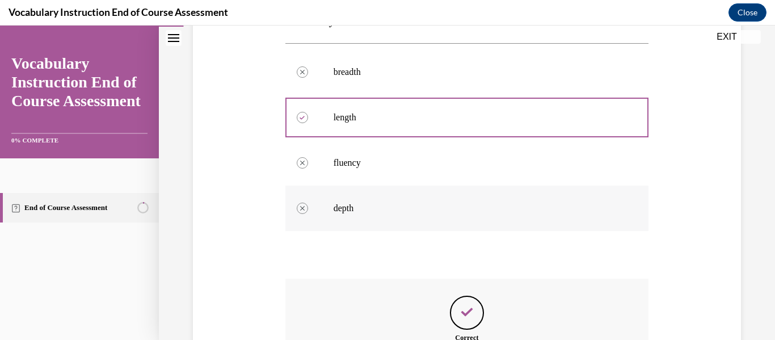
scroll to position [390, 0]
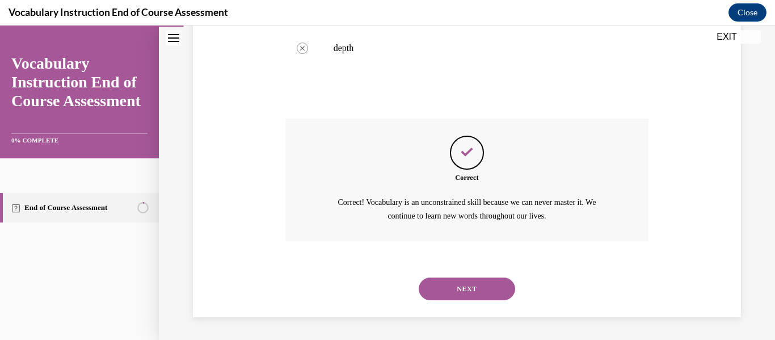
click at [471, 292] on button "NEXT" at bounding box center [467, 288] width 96 height 23
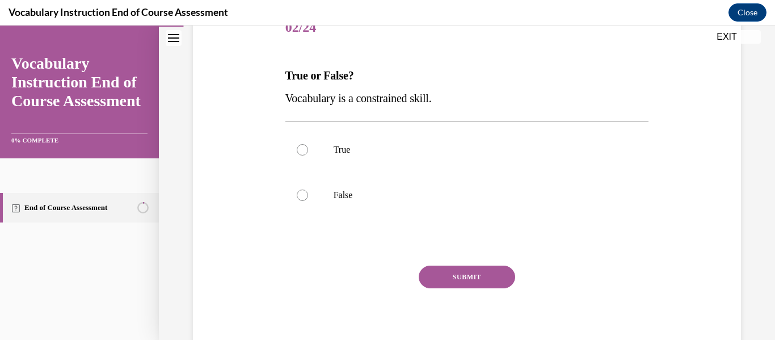
scroll to position [159, 0]
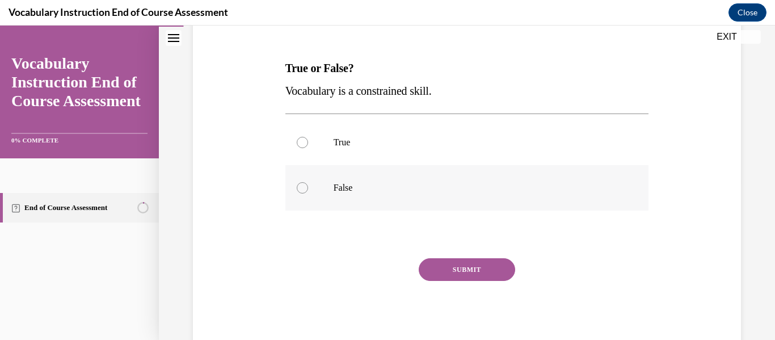
click at [356, 167] on label "False" at bounding box center [467, 187] width 364 height 45
click at [308, 182] on input "False" at bounding box center [302, 187] width 11 height 11
radio input "true"
click at [437, 276] on button "SUBMIT" at bounding box center [467, 269] width 96 height 23
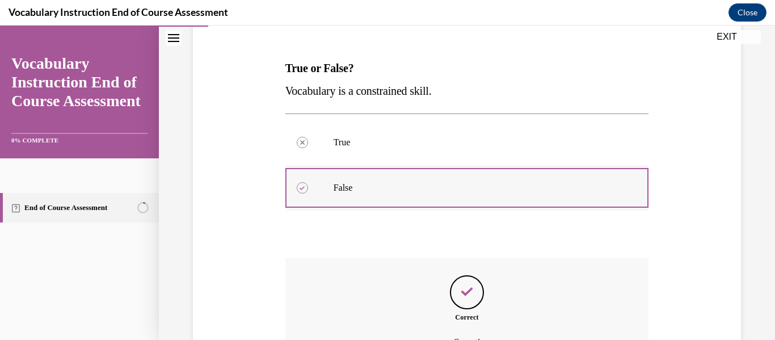
scroll to position [285, 0]
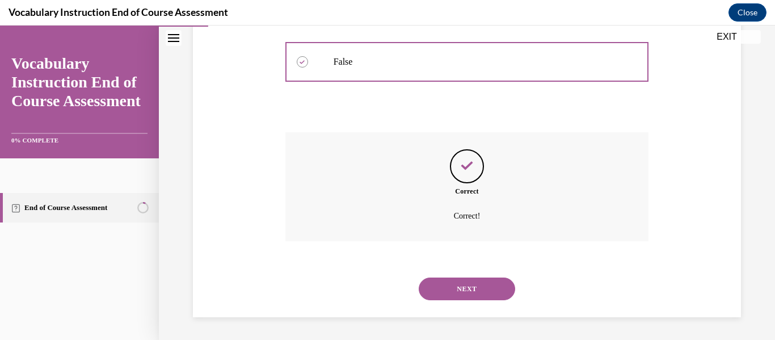
click at [475, 295] on button "NEXT" at bounding box center [467, 288] width 96 height 23
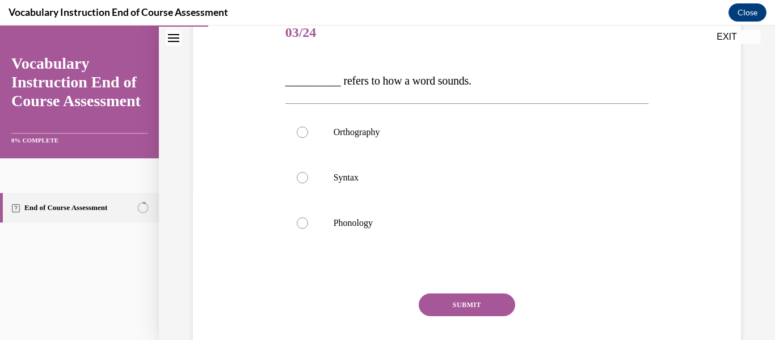
scroll to position [148, 0]
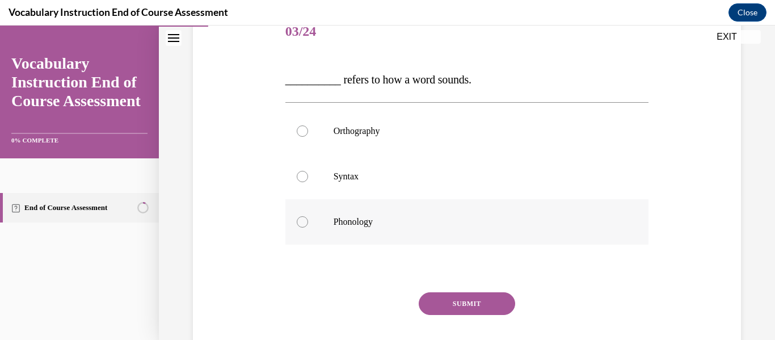
click at [354, 218] on p "Phonology" at bounding box center [477, 221] width 287 height 11
click at [308, 218] on input "Phonology" at bounding box center [302, 221] width 11 height 11
radio input "true"
click at [474, 301] on button "SUBMIT" at bounding box center [467, 303] width 96 height 23
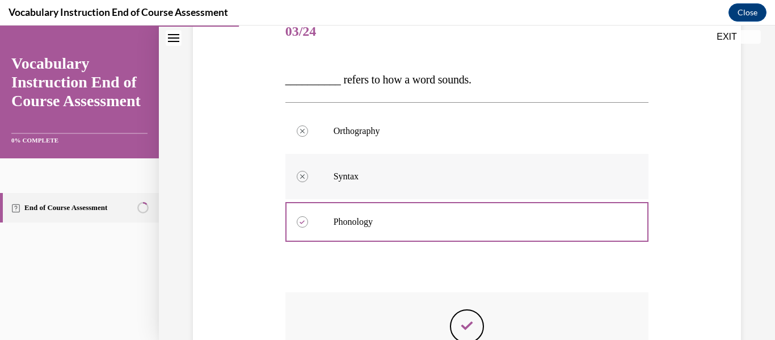
scroll to position [308, 0]
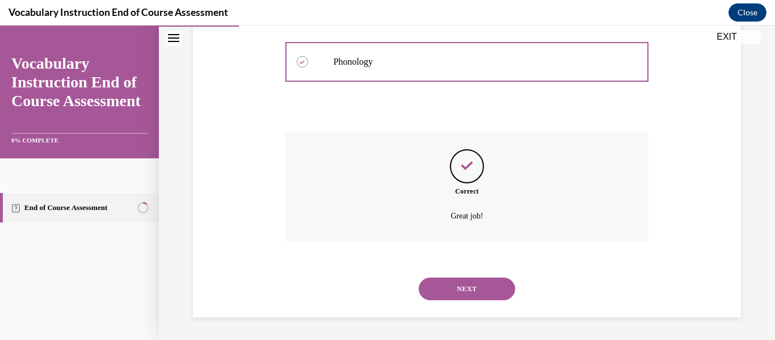
click at [480, 287] on button "NEXT" at bounding box center [467, 288] width 96 height 23
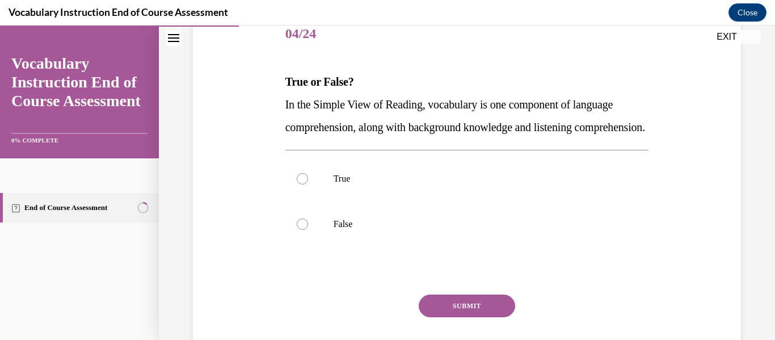
scroll to position [146, 0]
click at [352, 184] on p "True" at bounding box center [477, 178] width 287 height 11
click at [308, 184] on input "True" at bounding box center [302, 178] width 11 height 11
radio input "true"
click at [469, 317] on button "SUBMIT" at bounding box center [467, 305] width 96 height 23
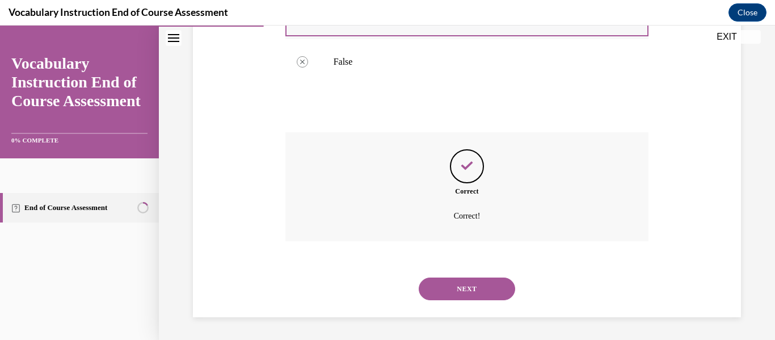
scroll to position [331, 0]
click at [480, 286] on button "NEXT" at bounding box center [467, 288] width 96 height 23
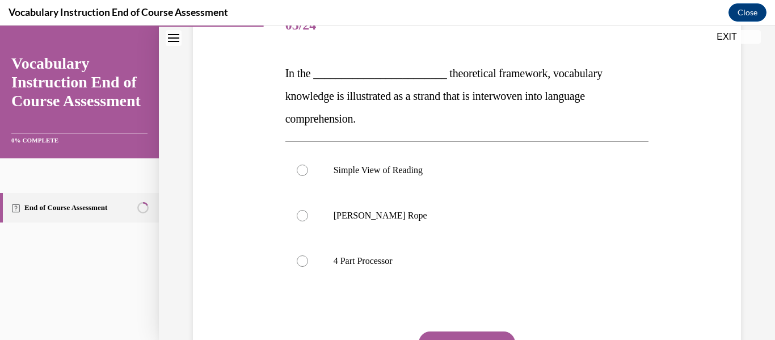
scroll to position [154, 0]
click at [458, 217] on p "Scarborough's Rope" at bounding box center [477, 215] width 287 height 11
click at [308, 217] on input "Scarborough's Rope" at bounding box center [302, 215] width 11 height 11
radio input "true"
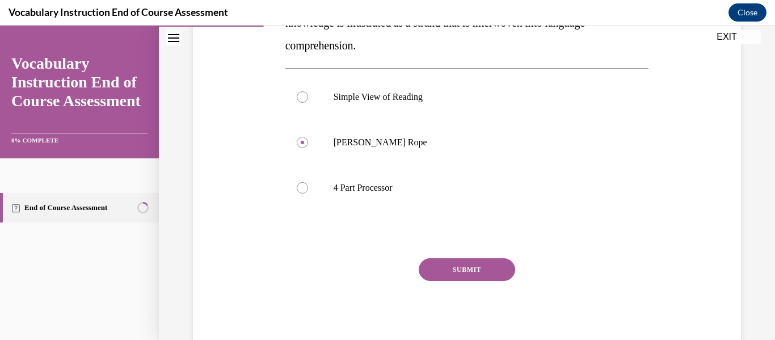
click at [470, 272] on button "SUBMIT" at bounding box center [467, 269] width 96 height 23
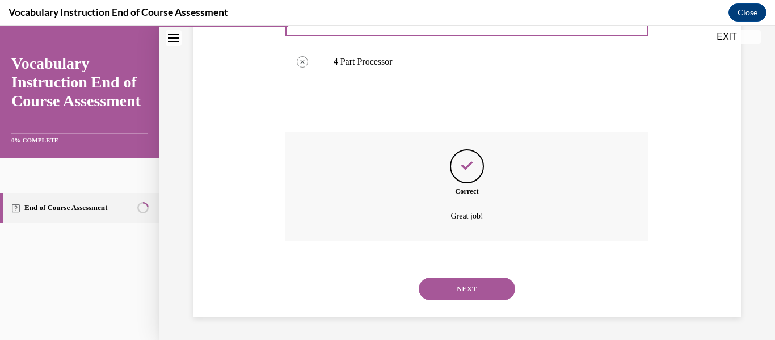
click at [461, 287] on button "NEXT" at bounding box center [467, 288] width 96 height 23
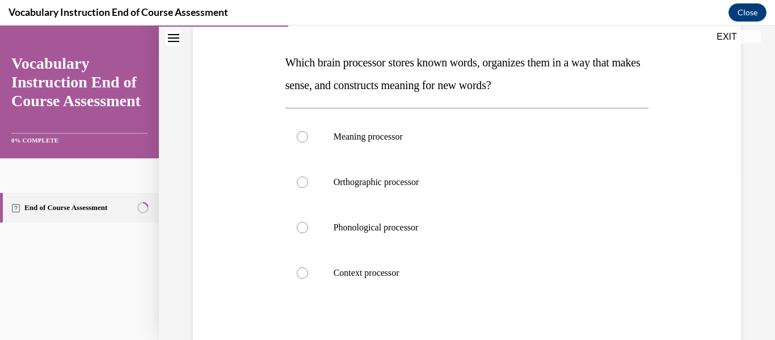
scroll to position [166, 0]
click at [390, 137] on p "Meaning processor" at bounding box center [477, 135] width 287 height 11
click at [308, 137] on input "Meaning processor" at bounding box center [302, 135] width 11 height 11
radio input "true"
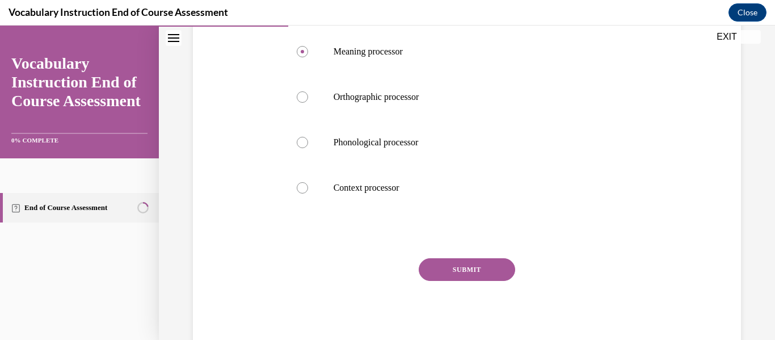
click at [450, 268] on button "SUBMIT" at bounding box center [467, 269] width 96 height 23
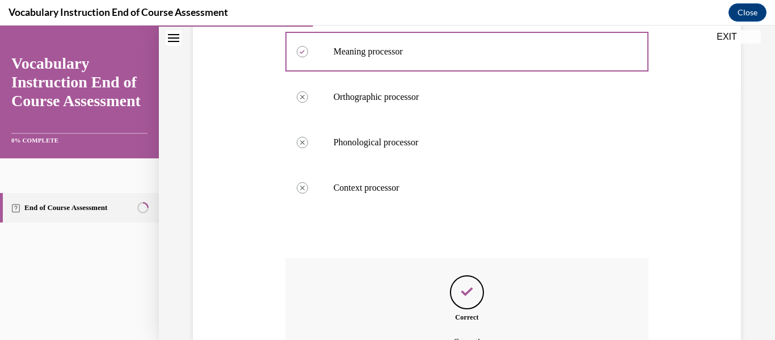
scroll to position [376, 0]
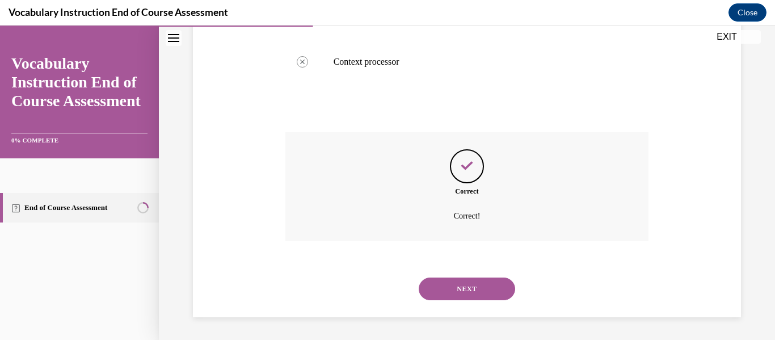
click at [468, 280] on button "NEXT" at bounding box center [467, 288] width 96 height 23
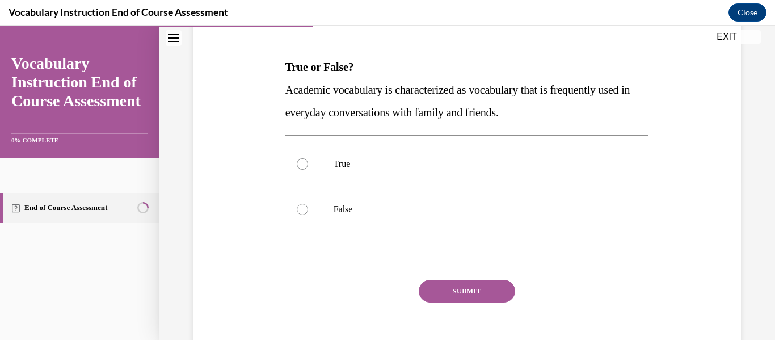
scroll to position [161, 0]
click at [433, 214] on p "False" at bounding box center [477, 209] width 287 height 11
click at [308, 214] on input "False" at bounding box center [302, 209] width 11 height 11
radio input "true"
click at [465, 288] on button "SUBMIT" at bounding box center [467, 291] width 96 height 23
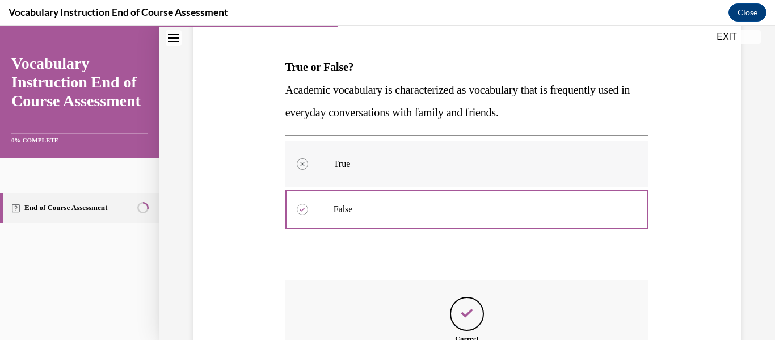
scroll to position [322, 0]
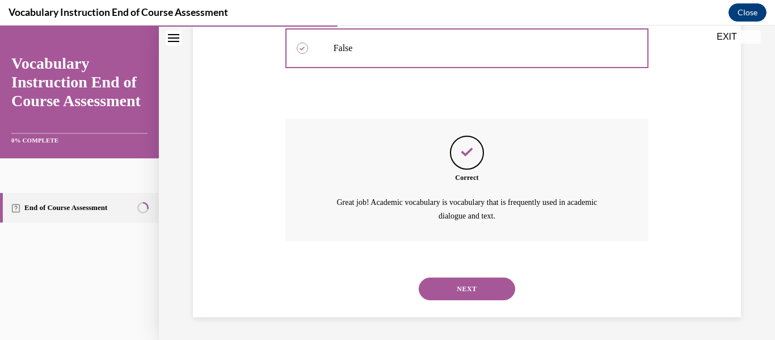
click at [469, 292] on button "NEXT" at bounding box center [467, 288] width 96 height 23
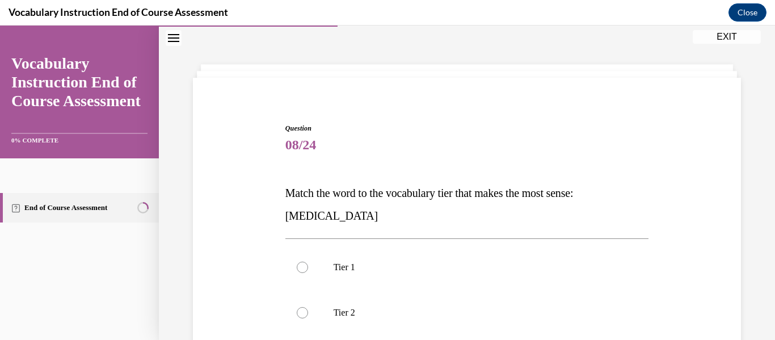
scroll to position [146, 0]
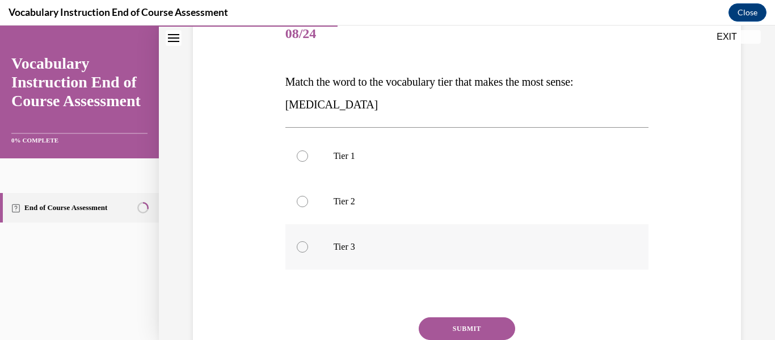
click at [384, 247] on p "Tier 3" at bounding box center [477, 246] width 287 height 11
click at [308, 247] on input "Tier 3" at bounding box center [302, 246] width 11 height 11
radio input "true"
click at [455, 322] on button "SUBMIT" at bounding box center [467, 328] width 96 height 23
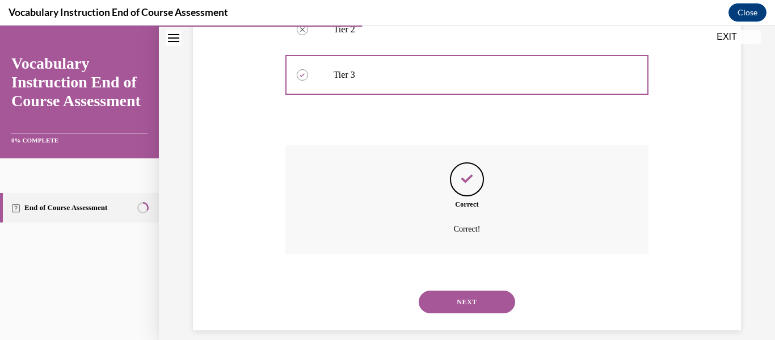
click at [471, 301] on button "NEXT" at bounding box center [467, 301] width 96 height 23
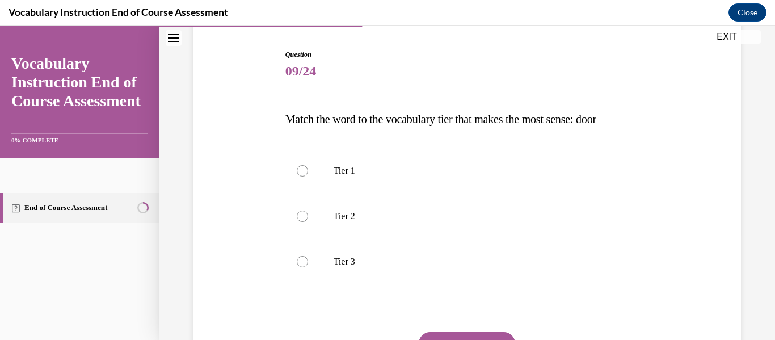
scroll to position [109, 0]
click at [323, 170] on label "Tier 1" at bounding box center [467, 169] width 364 height 45
click at [308, 170] on input "Tier 1" at bounding box center [302, 169] width 11 height 11
radio input "true"
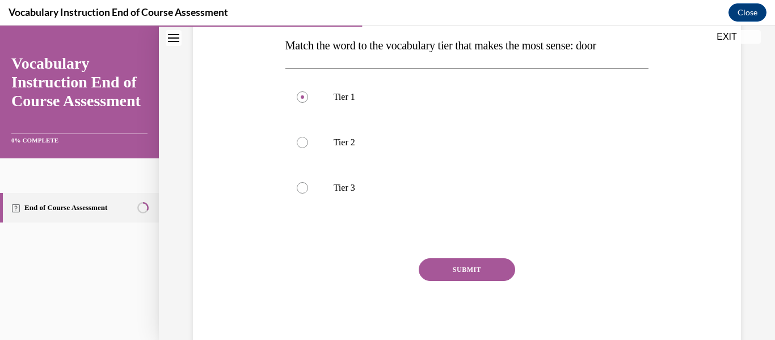
click at [479, 269] on button "SUBMIT" at bounding box center [467, 269] width 96 height 23
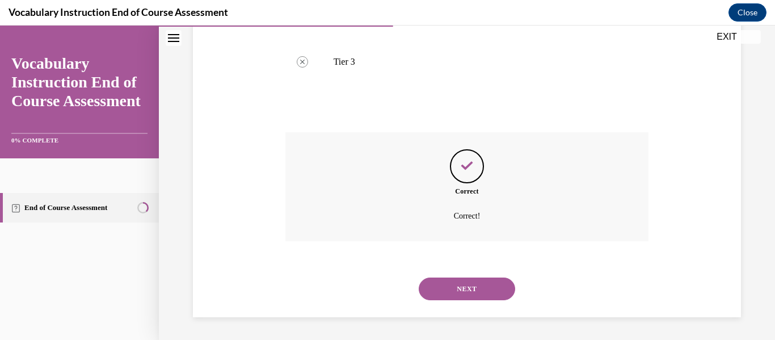
scroll to position [308, 0]
click at [482, 290] on button "NEXT" at bounding box center [467, 288] width 96 height 23
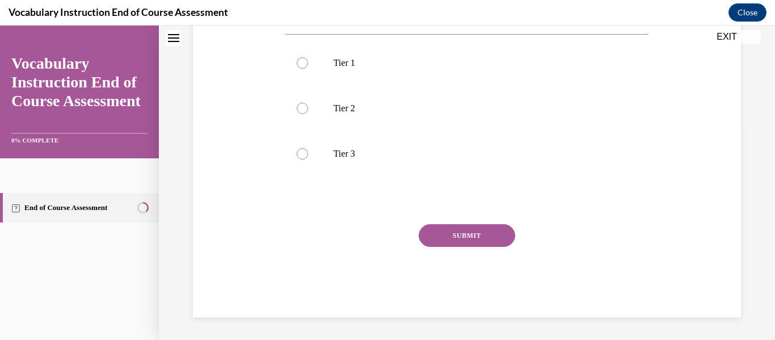
scroll to position [35, 0]
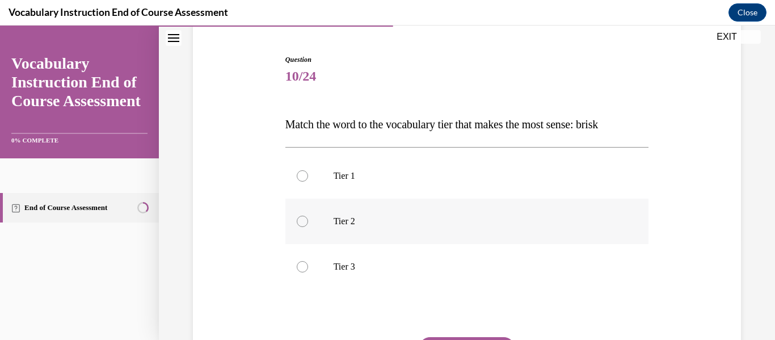
click at [338, 218] on p "Tier 2" at bounding box center [477, 221] width 287 height 11
click at [308, 218] on input "Tier 2" at bounding box center [302, 221] width 11 height 11
radio input "true"
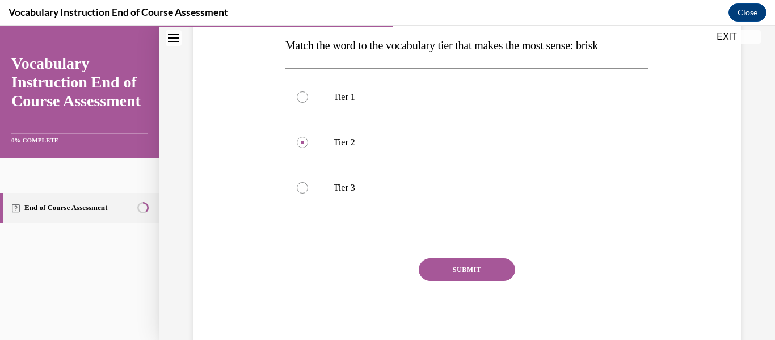
click at [483, 263] on button "SUBMIT" at bounding box center [467, 269] width 96 height 23
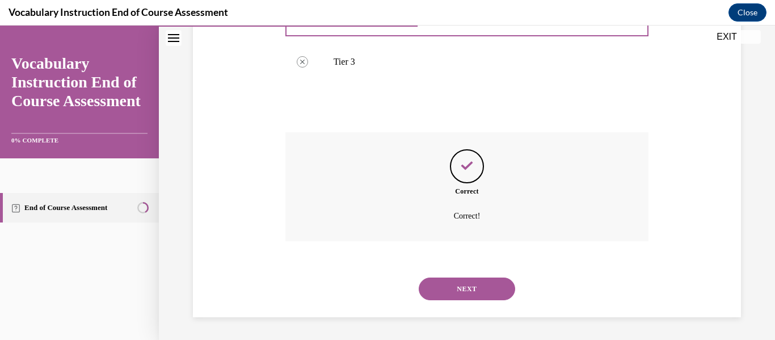
click at [486, 283] on button "NEXT" at bounding box center [467, 288] width 96 height 23
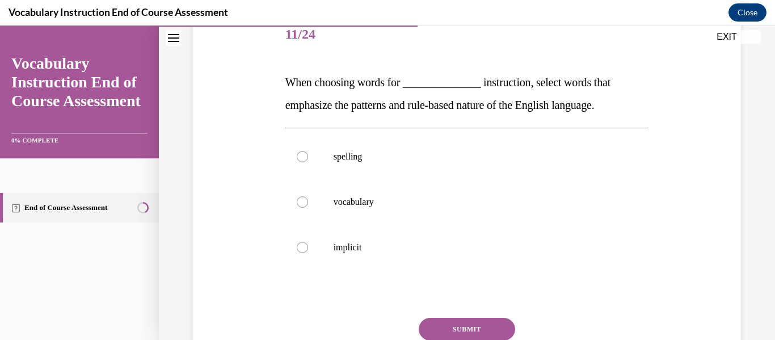
scroll to position [146, 0]
click at [372, 156] on p "spelling" at bounding box center [477, 155] width 287 height 11
click at [308, 156] on input "spelling" at bounding box center [302, 155] width 11 height 11
radio input "true"
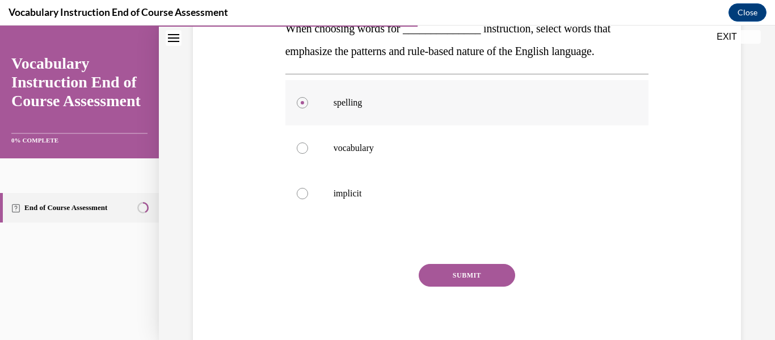
scroll to position [200, 0]
click at [483, 275] on button "SUBMIT" at bounding box center [467, 274] width 96 height 23
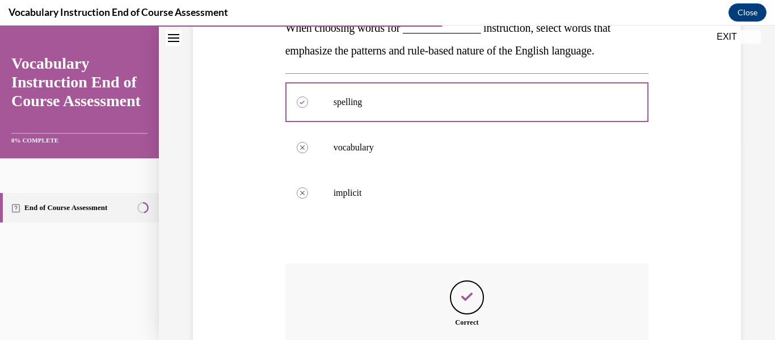
scroll to position [331, 0]
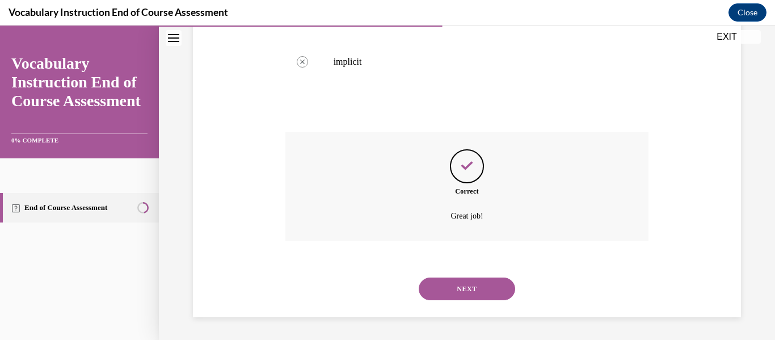
click at [457, 286] on button "NEXT" at bounding box center [467, 288] width 96 height 23
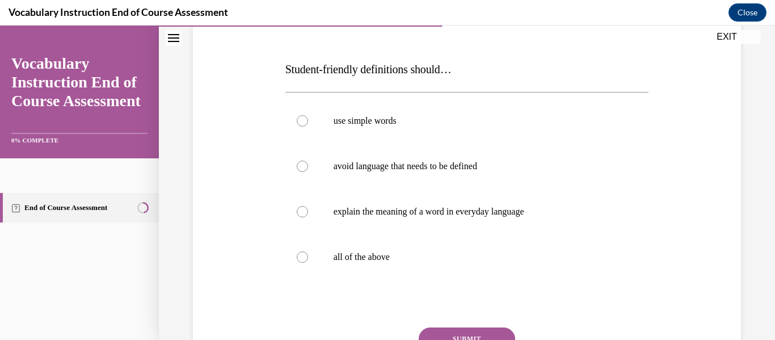
scroll to position [158, 0]
click at [393, 256] on p "all of the above" at bounding box center [477, 257] width 287 height 11
click at [308, 256] on input "all of the above" at bounding box center [302, 257] width 11 height 11
radio input "true"
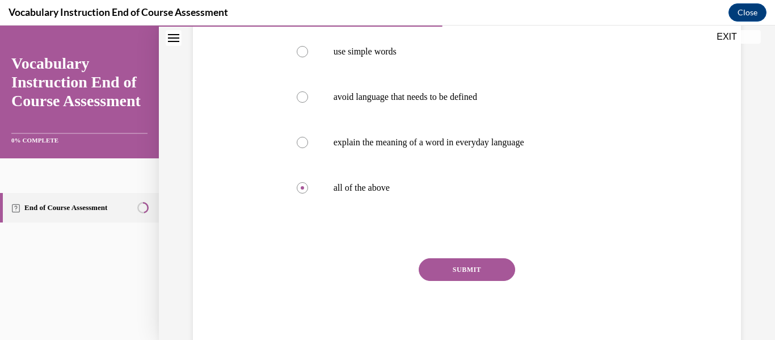
click at [436, 263] on button "SUBMIT" at bounding box center [467, 269] width 96 height 23
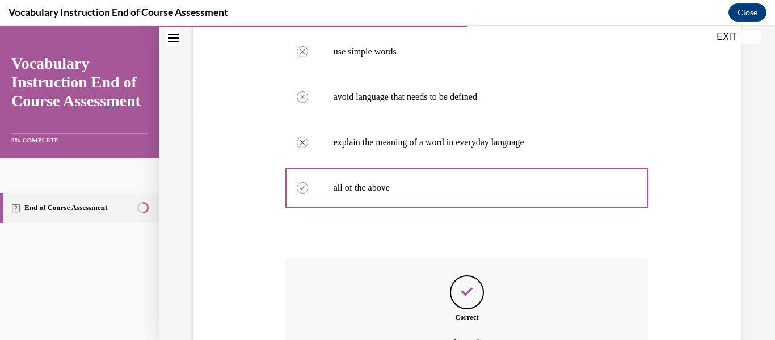
scroll to position [353, 0]
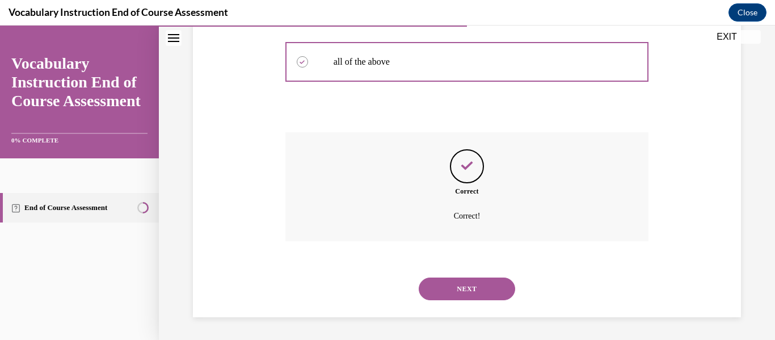
click at [496, 297] on button "NEXT" at bounding box center [467, 288] width 96 height 23
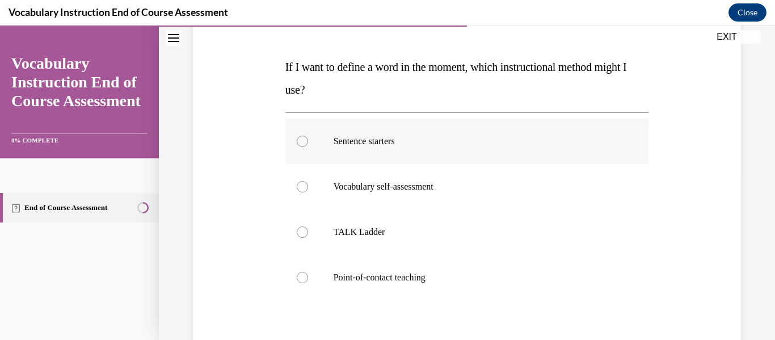
scroll to position [161, 0]
click at [404, 272] on p "Point-of-contact teaching" at bounding box center [477, 277] width 287 height 11
click at [308, 272] on input "Point-of-contact teaching" at bounding box center [302, 277] width 11 height 11
radio input "true"
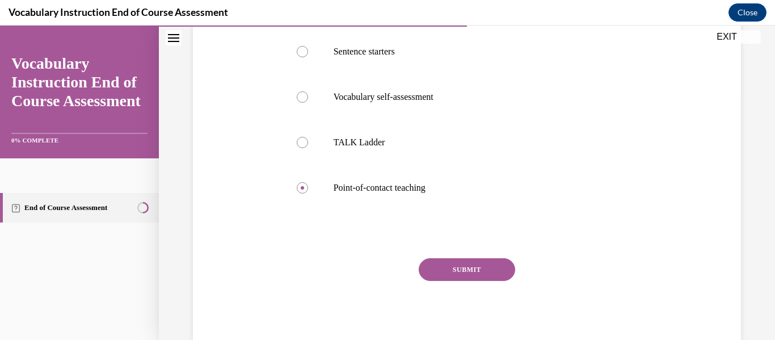
click at [476, 272] on button "SUBMIT" at bounding box center [467, 269] width 96 height 23
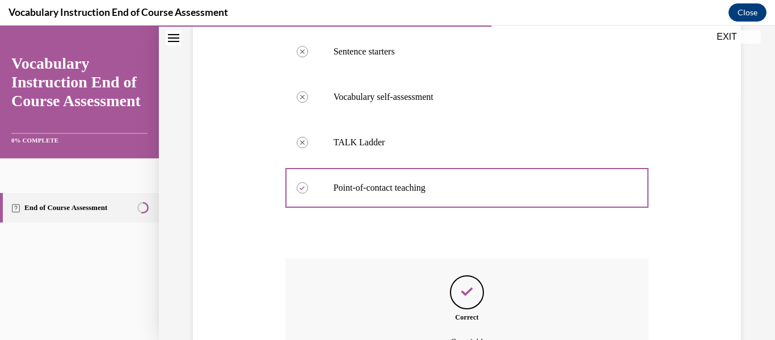
scroll to position [376, 0]
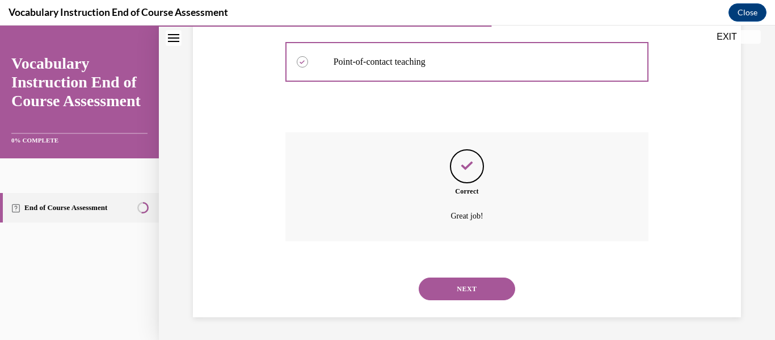
click at [446, 289] on button "NEXT" at bounding box center [467, 288] width 96 height 23
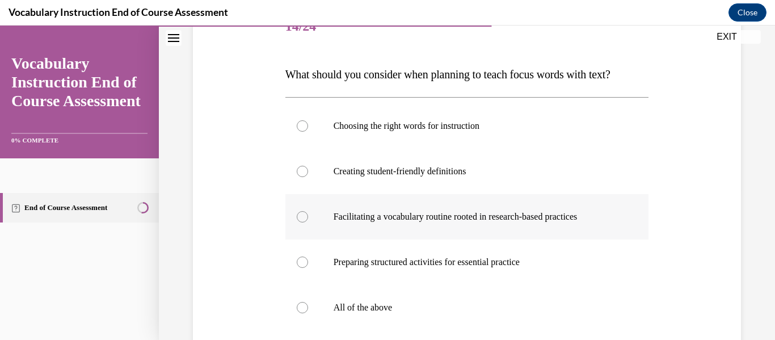
scroll to position [154, 0]
click at [358, 303] on p "All of the above" at bounding box center [477, 306] width 287 height 11
click at [308, 303] on input "All of the above" at bounding box center [302, 306] width 11 height 11
radio input "true"
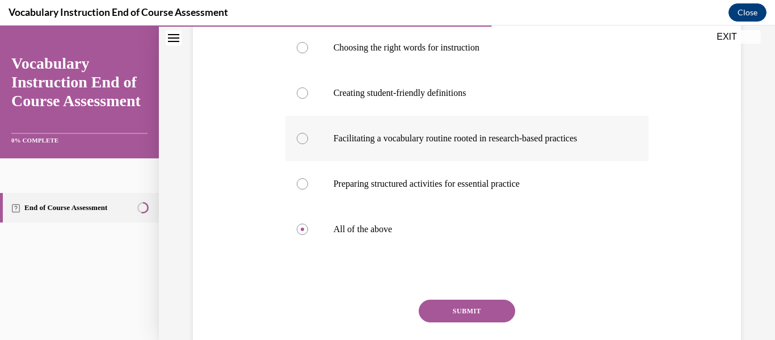
scroll to position [232, 0]
click at [473, 308] on button "SUBMIT" at bounding box center [467, 310] width 96 height 23
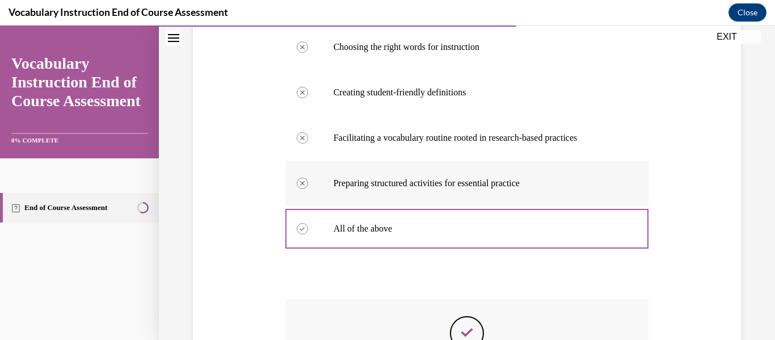
scroll to position [399, 0]
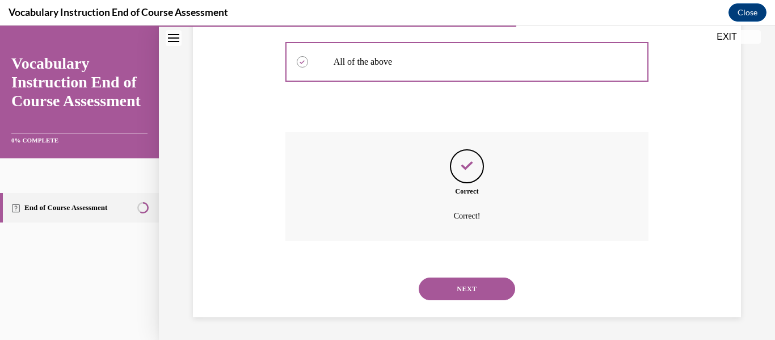
click at [489, 289] on button "NEXT" at bounding box center [467, 288] width 96 height 23
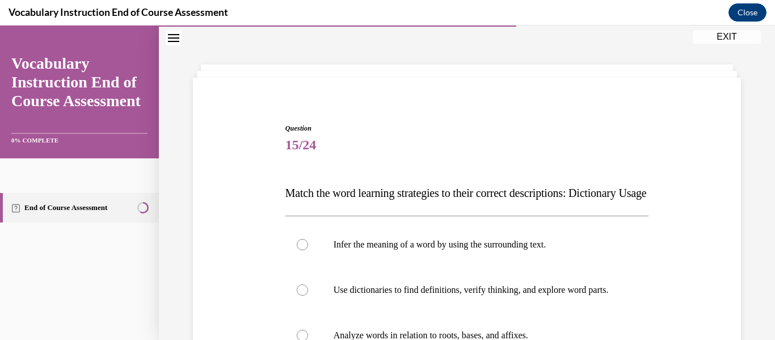
scroll to position [147, 0]
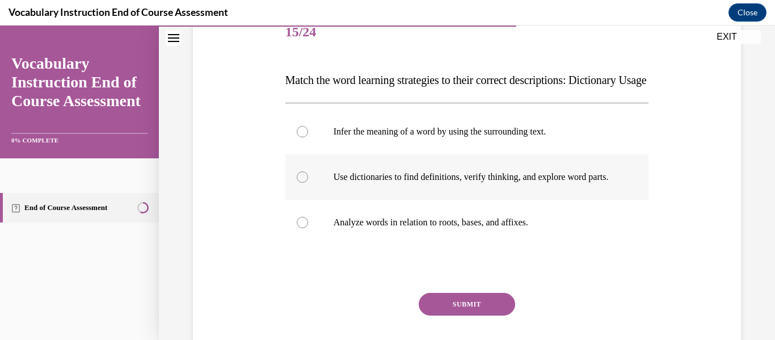
click at [455, 183] on p "Use dictionaries to find definitions, verify thinking, and explore word parts." at bounding box center [477, 176] width 287 height 11
click at [308, 183] on input "Use dictionaries to find definitions, verify thinking, and explore word parts." at bounding box center [302, 176] width 11 height 11
radio input "true"
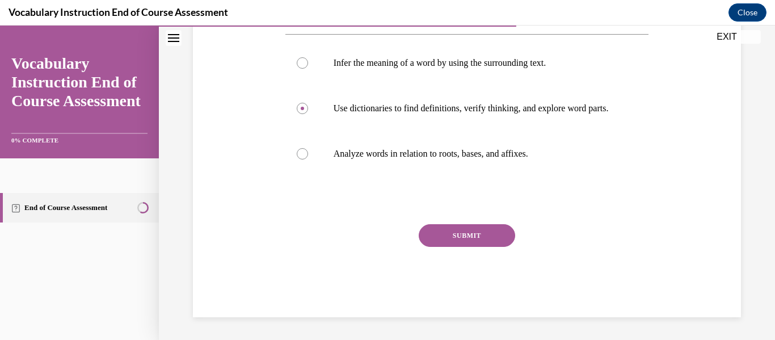
click at [475, 247] on button "SUBMIT" at bounding box center [467, 235] width 96 height 23
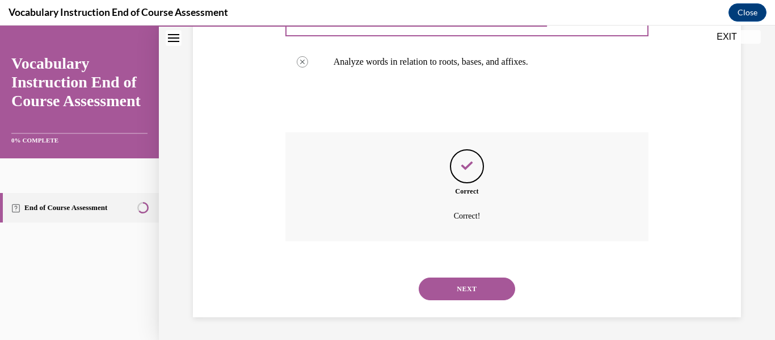
scroll to position [342, 0]
click at [464, 282] on button "NEXT" at bounding box center [467, 288] width 96 height 23
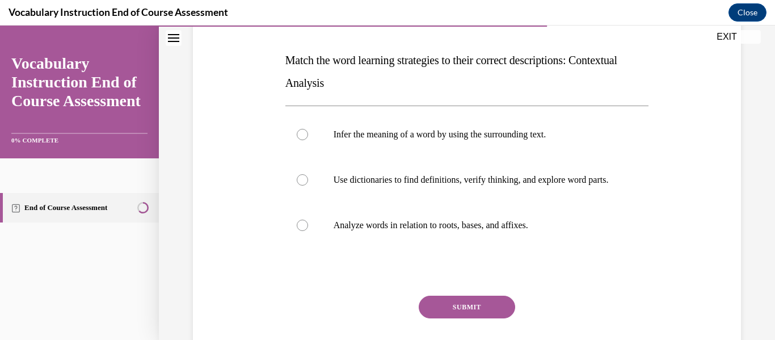
scroll to position [167, 0]
click at [457, 143] on label "Infer the meaning of a word by using the surrounding text." at bounding box center [467, 134] width 364 height 45
click at [308, 140] on input "Infer the meaning of a word by using the surrounding text." at bounding box center [302, 134] width 11 height 11
radio input "true"
click at [485, 318] on button "SUBMIT" at bounding box center [467, 307] width 96 height 23
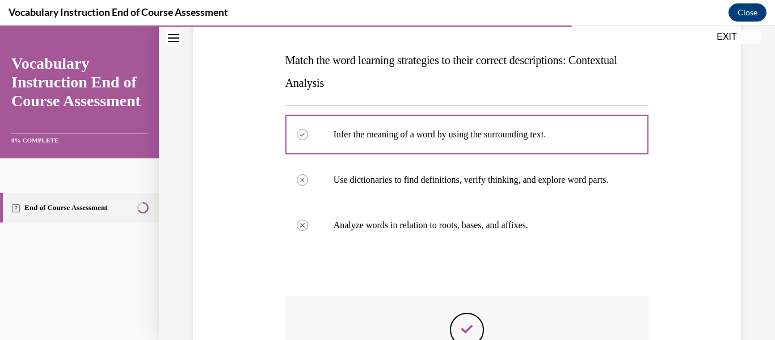
scroll to position [342, 0]
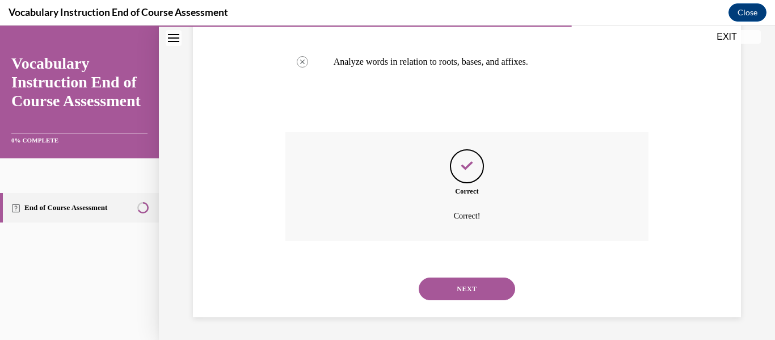
click at [488, 298] on button "NEXT" at bounding box center [467, 288] width 96 height 23
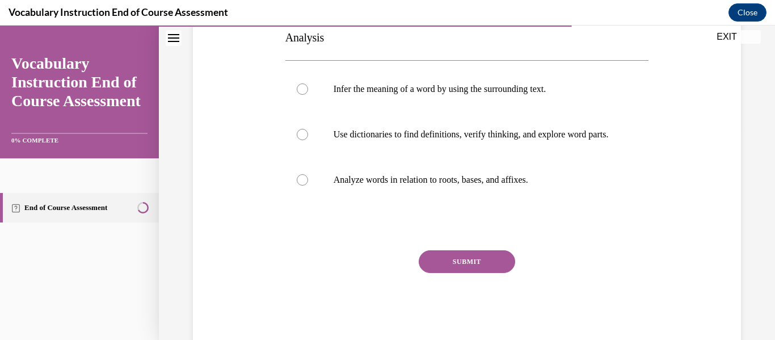
scroll to position [214, 0]
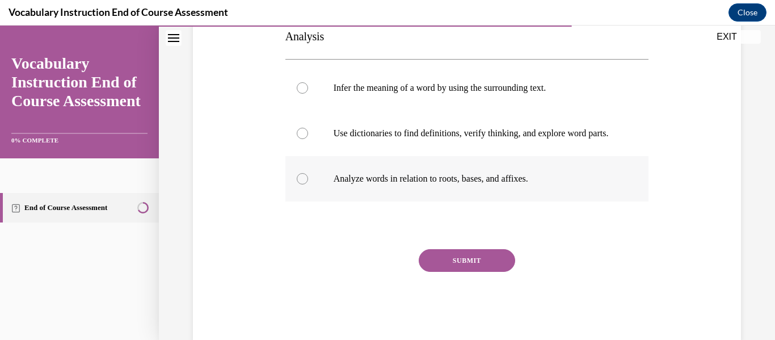
click at [453, 184] on p "Analyze words in relation to roots, bases, and affixes." at bounding box center [477, 178] width 287 height 11
click at [308, 184] on input "Analyze words in relation to roots, bases, and affixes." at bounding box center [302, 178] width 11 height 11
radio input "true"
click at [488, 272] on button "SUBMIT" at bounding box center [467, 260] width 96 height 23
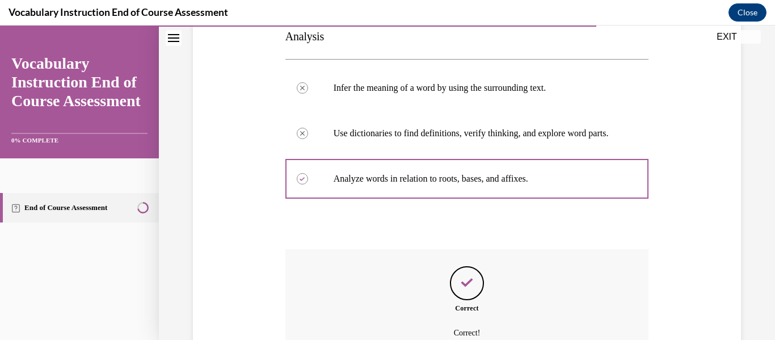
scroll to position [342, 0]
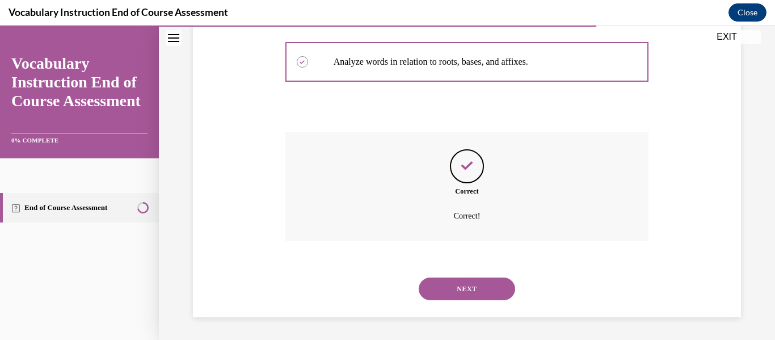
click at [465, 286] on button "NEXT" at bounding box center [467, 288] width 96 height 23
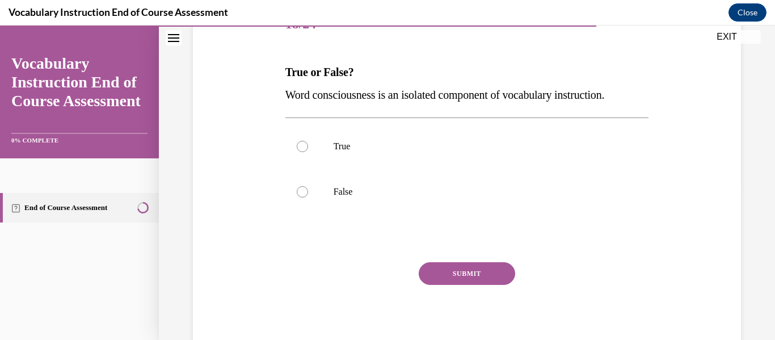
scroll to position [155, 0]
click at [483, 163] on label "True" at bounding box center [467, 146] width 364 height 45
click at [308, 153] on input "True" at bounding box center [302, 146] width 11 height 11
radio input "true"
click at [492, 275] on button "SUBMIT" at bounding box center [467, 274] width 96 height 23
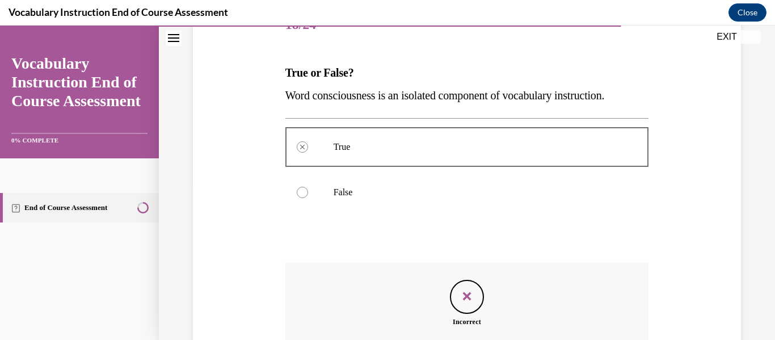
scroll to position [285, 0]
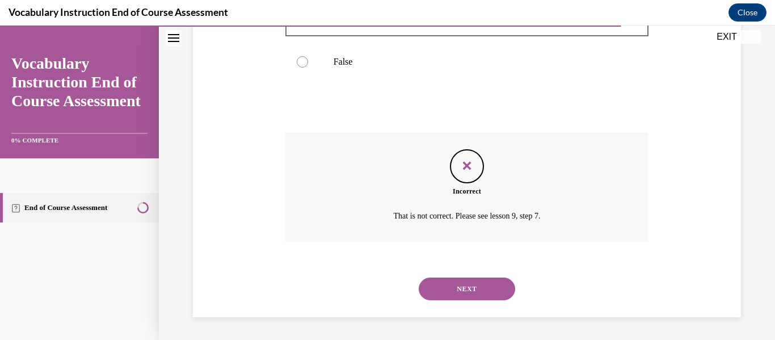
click at [472, 281] on button "NEXT" at bounding box center [467, 288] width 96 height 23
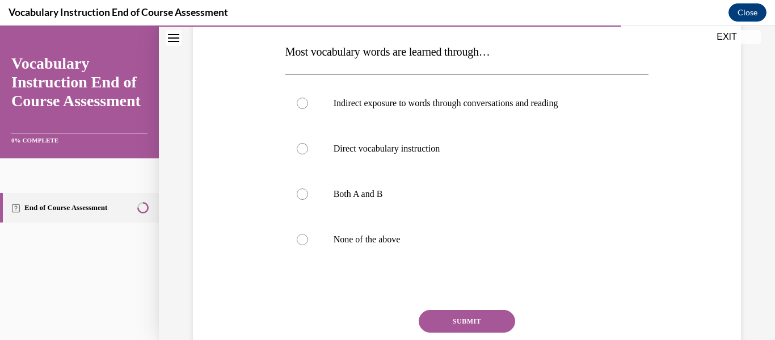
scroll to position [175, 0]
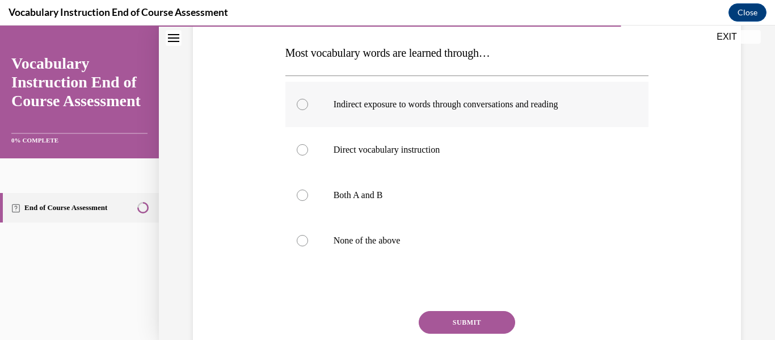
click at [345, 103] on p "Indirect exposure to words through conversations and reading" at bounding box center [477, 104] width 287 height 11
click at [308, 103] on input "Indirect exposure to words through conversations and reading" at bounding box center [302, 104] width 11 height 11
radio input "true"
click at [457, 316] on button "SUBMIT" at bounding box center [467, 322] width 96 height 23
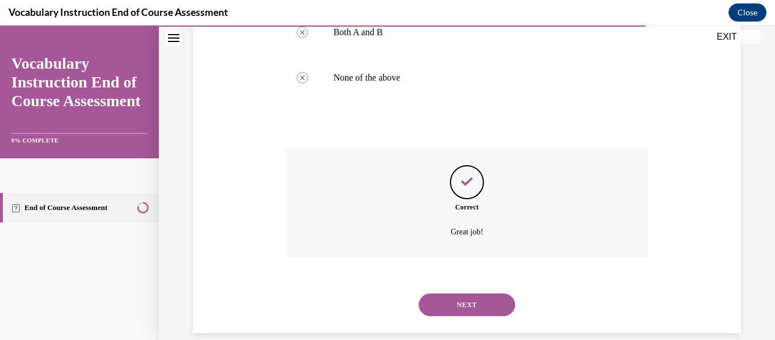
scroll to position [353, 0]
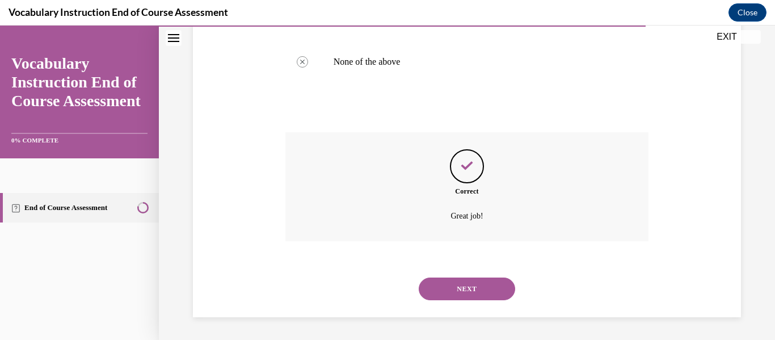
click at [478, 289] on button "NEXT" at bounding box center [467, 288] width 96 height 23
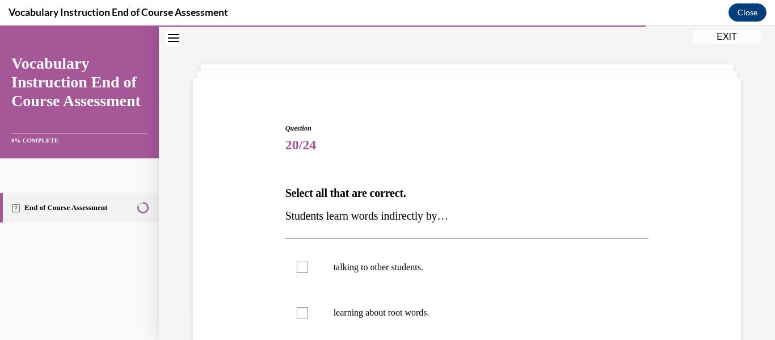
scroll to position [161, 0]
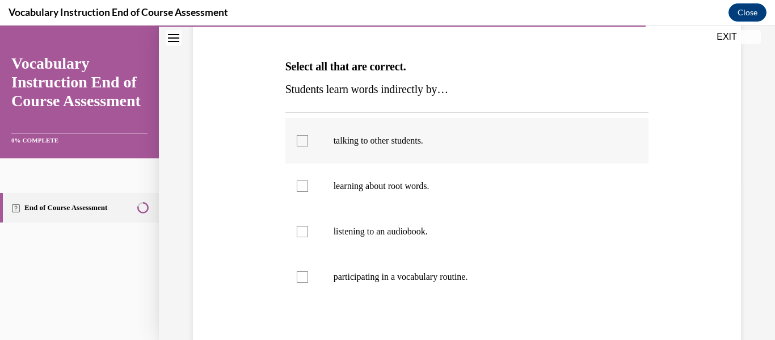
click at [340, 145] on p "talking to other students." at bounding box center [477, 140] width 287 height 11
click at [308, 145] on input "talking to other students." at bounding box center [302, 140] width 11 height 11
checkbox input "true"
click at [370, 238] on label "listening to an audiobook." at bounding box center [467, 231] width 364 height 45
click at [308, 237] on input "listening to an audiobook." at bounding box center [302, 231] width 11 height 11
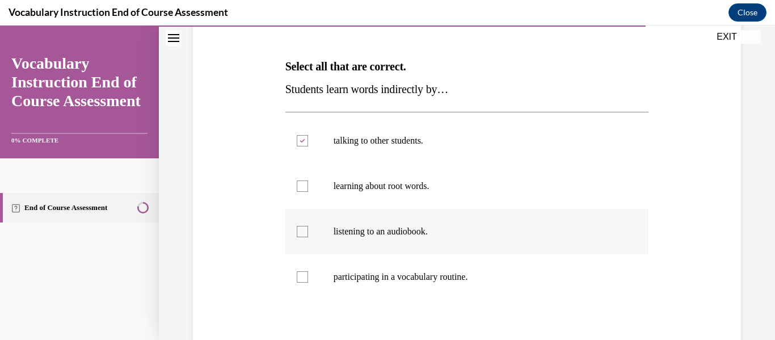
checkbox input "true"
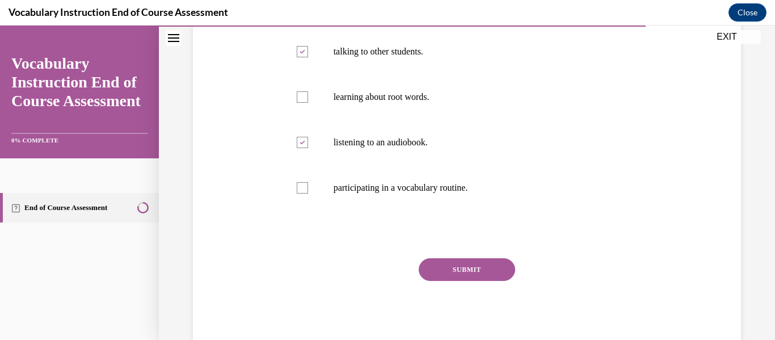
click at [507, 265] on button "SUBMIT" at bounding box center [467, 269] width 96 height 23
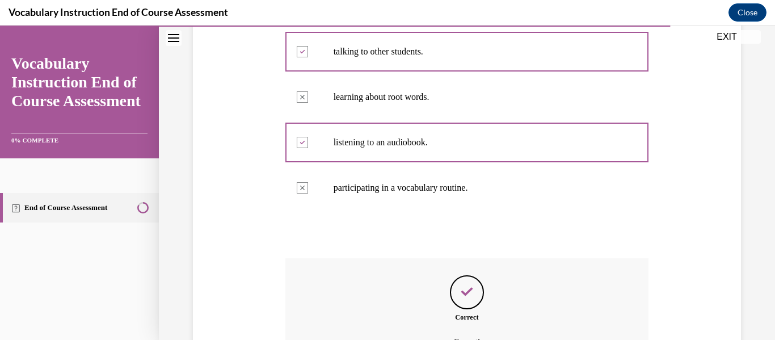
scroll to position [376, 0]
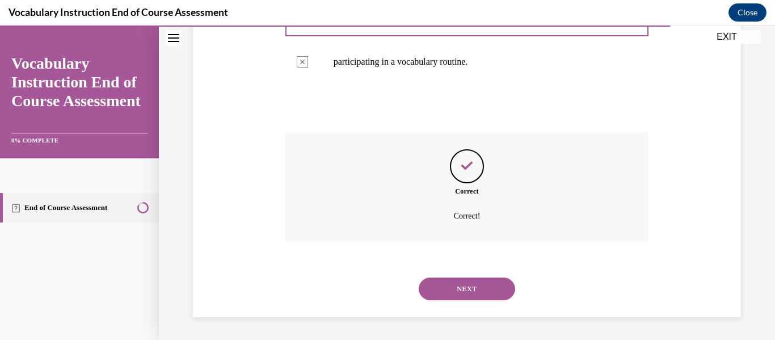
click at [486, 284] on button "NEXT" at bounding box center [467, 288] width 96 height 23
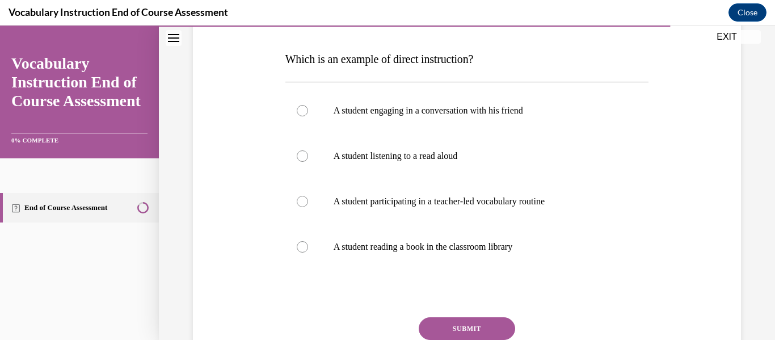
scroll to position [169, 0]
click at [338, 216] on label "A student participating in a teacher-led vocabulary routine" at bounding box center [467, 200] width 364 height 45
click at [308, 206] on input "A student participating in a teacher-led vocabulary routine" at bounding box center [302, 200] width 11 height 11
radio input "true"
click at [450, 326] on button "SUBMIT" at bounding box center [467, 327] width 96 height 23
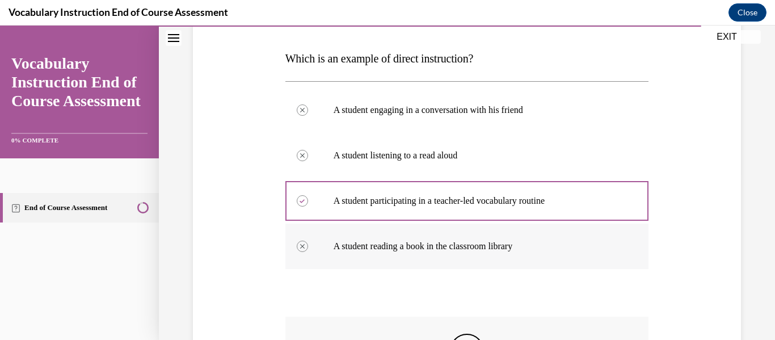
scroll to position [353, 0]
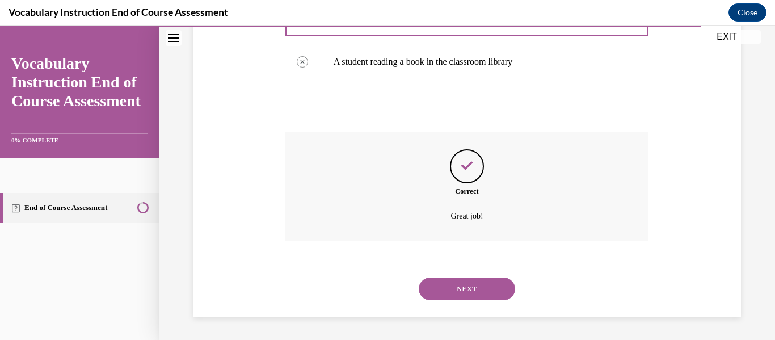
click at [483, 280] on button "NEXT" at bounding box center [467, 288] width 96 height 23
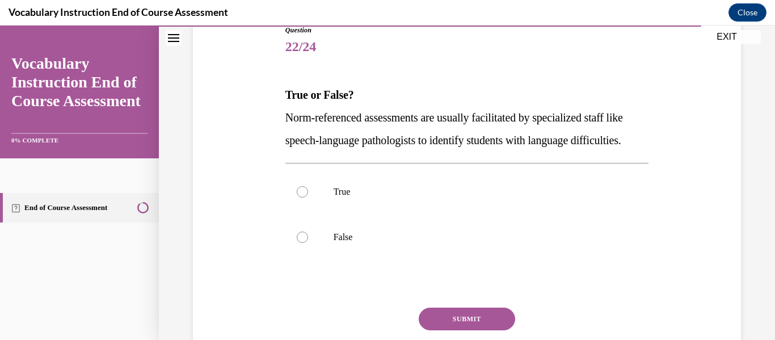
scroll to position [164, 0]
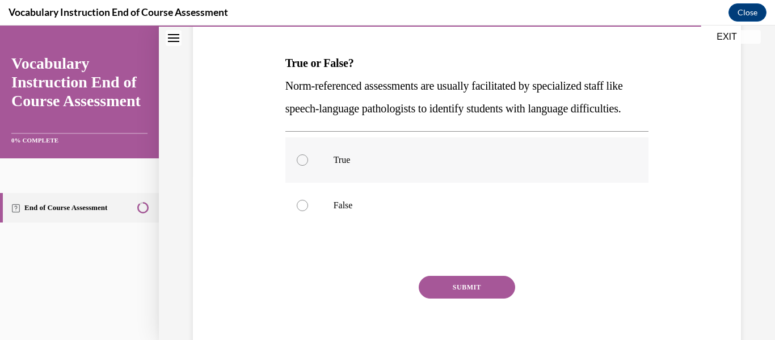
click at [349, 166] on p "True" at bounding box center [477, 159] width 287 height 11
click at [308, 166] on input "True" at bounding box center [302, 159] width 11 height 11
radio input "true"
click at [479, 298] on button "SUBMIT" at bounding box center [467, 287] width 96 height 23
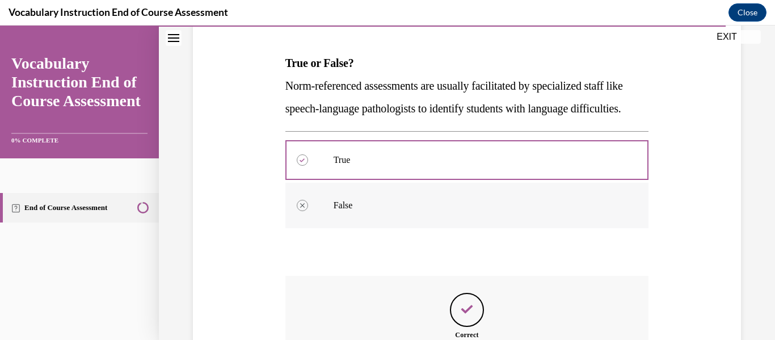
scroll to position [331, 0]
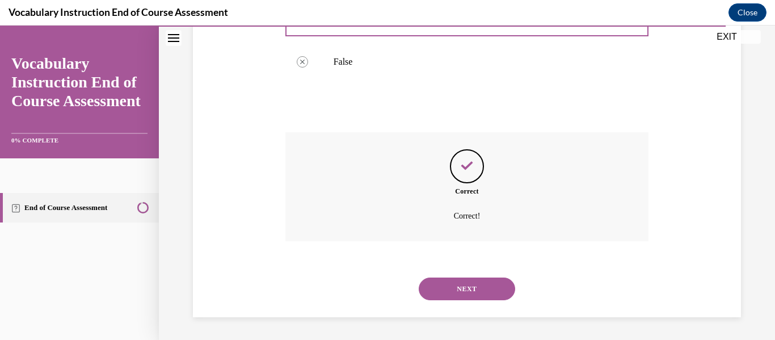
click at [492, 292] on button "NEXT" at bounding box center [467, 288] width 96 height 23
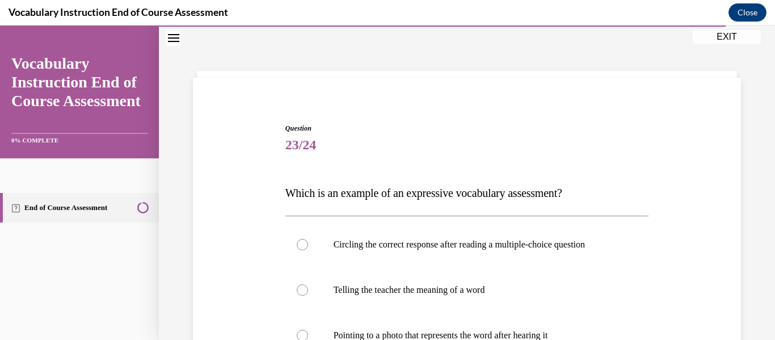
scroll to position [180, 0]
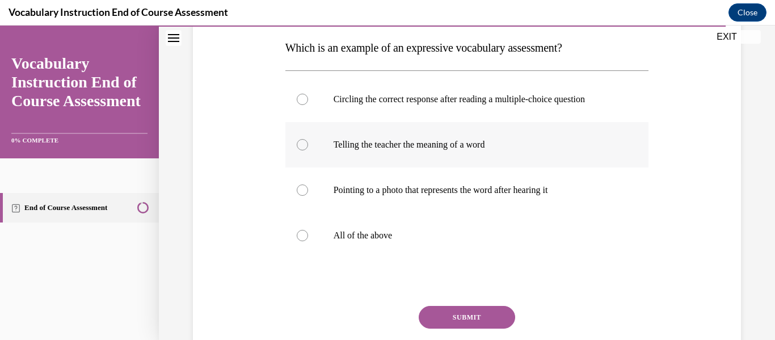
click at [378, 138] on label "Telling the teacher the meaning of a word" at bounding box center [467, 144] width 364 height 45
click at [308, 139] on input "Telling the teacher the meaning of a word" at bounding box center [302, 144] width 11 height 11
radio input "true"
click at [465, 316] on button "SUBMIT" at bounding box center [467, 317] width 96 height 23
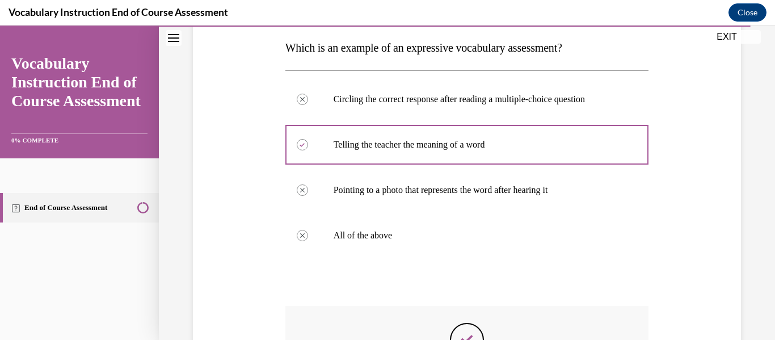
scroll to position [353, 0]
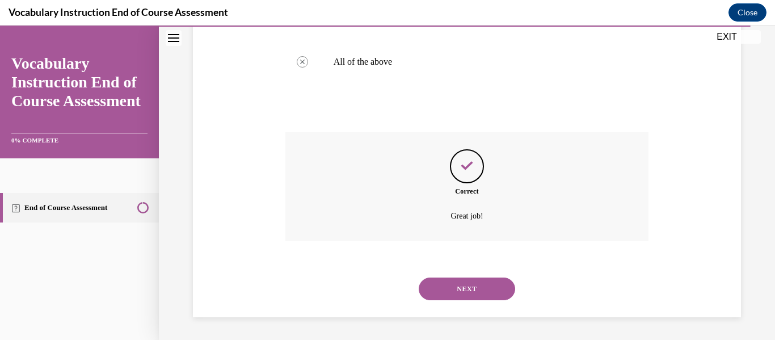
click at [476, 290] on button "NEXT" at bounding box center [467, 288] width 96 height 23
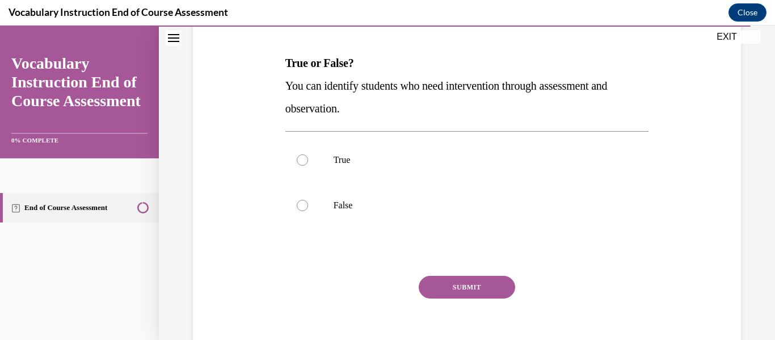
scroll to position [166, 0]
click at [423, 159] on p "True" at bounding box center [477, 158] width 287 height 11
click at [308, 159] on input "True" at bounding box center [302, 158] width 11 height 11
radio input "true"
click at [478, 293] on button "SUBMIT" at bounding box center [467, 286] width 96 height 23
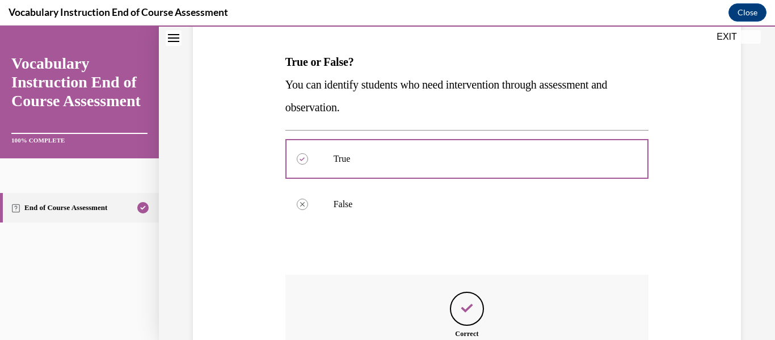
scroll to position [308, 0]
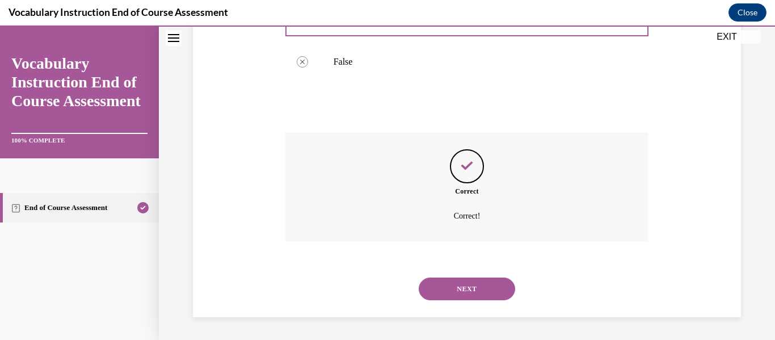
click at [460, 287] on button "NEXT" at bounding box center [467, 288] width 96 height 23
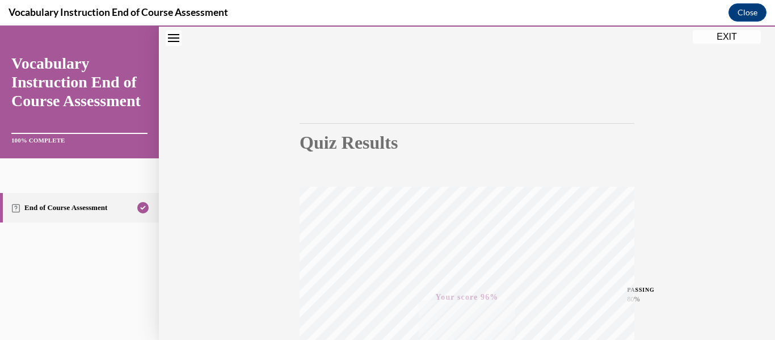
scroll to position [267, 0]
click at [737, 39] on button "EXIT" at bounding box center [727, 37] width 68 height 14
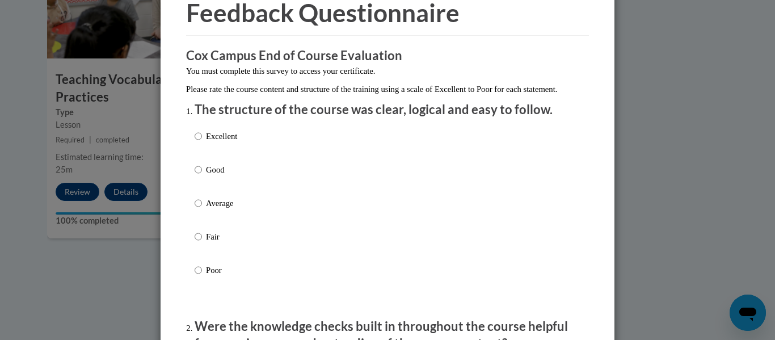
scroll to position [58, 0]
click at [200, 187] on label "Good" at bounding box center [216, 178] width 43 height 31
click at [200, 175] on input "Good" at bounding box center [198, 169] width 7 height 12
radio input "true"
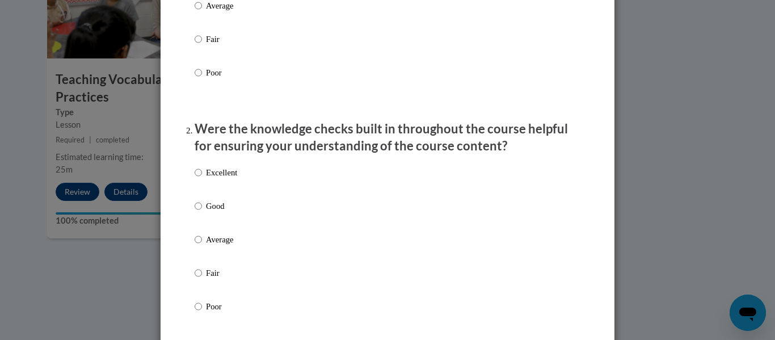
click at [206, 212] on p "Good" at bounding box center [221, 206] width 31 height 12
click at [202, 212] on input "Good" at bounding box center [198, 206] width 7 height 12
radio input "true"
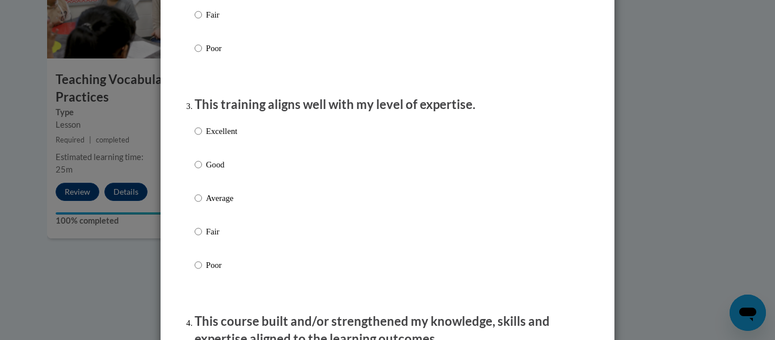
click at [206, 171] on p "Good" at bounding box center [221, 164] width 31 height 12
click at [202, 171] on input "Good" at bounding box center [198, 164] width 7 height 12
radio input "true"
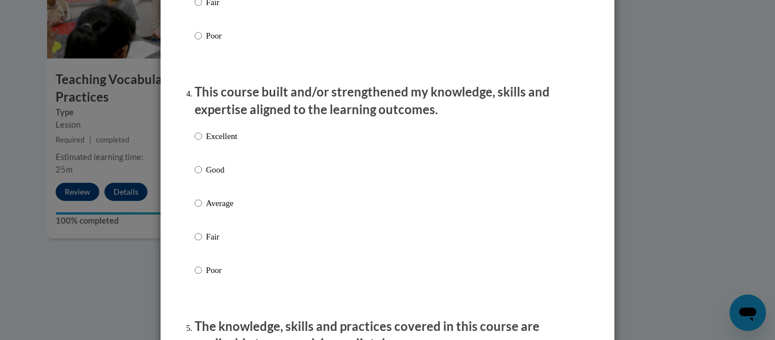
click at [208, 176] on p "Good" at bounding box center [221, 169] width 31 height 12
click at [202, 176] on input "Good" at bounding box center [198, 169] width 7 height 12
radio input "true"
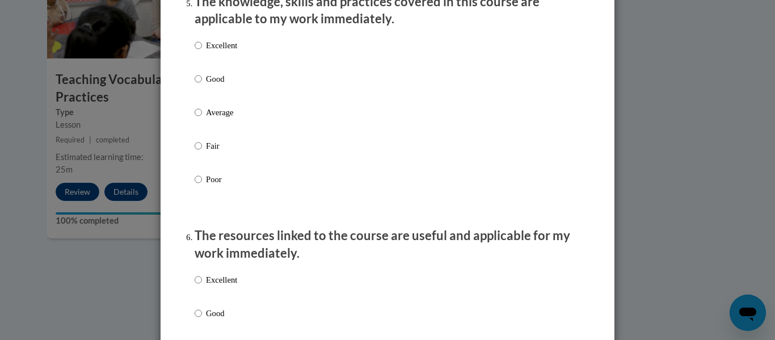
click at [210, 85] on p "Good" at bounding box center [221, 79] width 31 height 12
click at [202, 85] on input "Good" at bounding box center [198, 79] width 7 height 12
radio input "true"
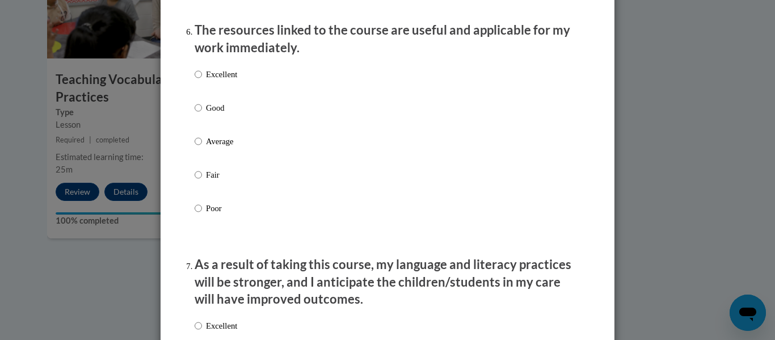
click at [207, 113] on p "Good" at bounding box center [221, 108] width 31 height 12
click at [202, 113] on input "Good" at bounding box center [198, 108] width 7 height 12
radio input "true"
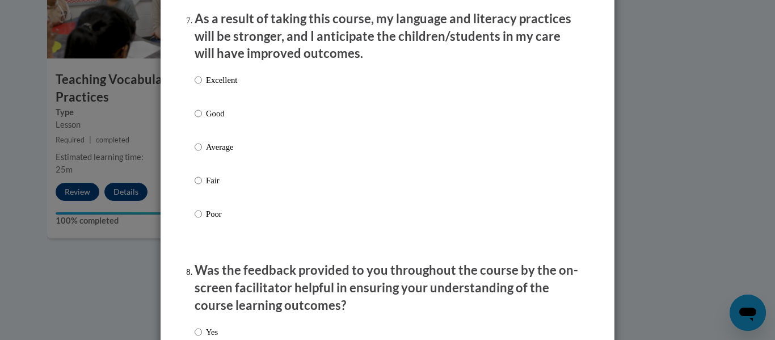
click at [215, 120] on p "Good" at bounding box center [221, 113] width 31 height 12
click at [202, 120] on input "Good" at bounding box center [198, 113] width 7 height 12
radio input "true"
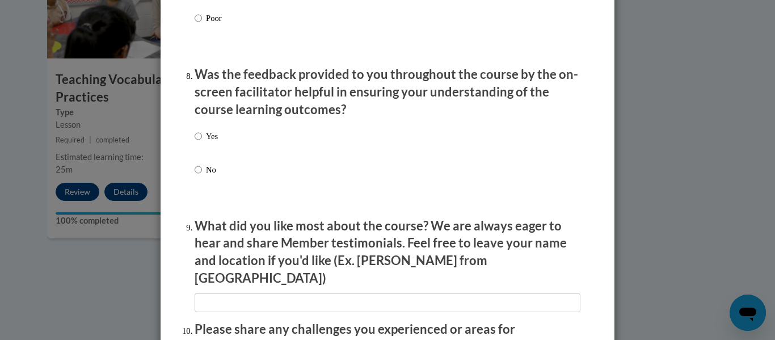
scroll to position [1714, 0]
click at [198, 147] on label "Yes" at bounding box center [206, 144] width 23 height 31
click at [198, 142] on input "Yes" at bounding box center [198, 135] width 7 height 12
radio input "true"
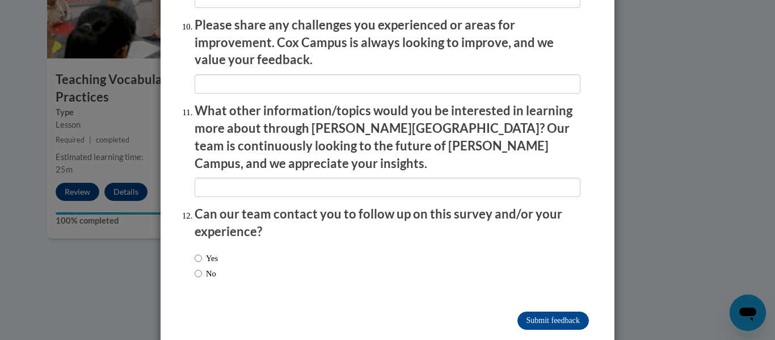
scroll to position [2013, 0]
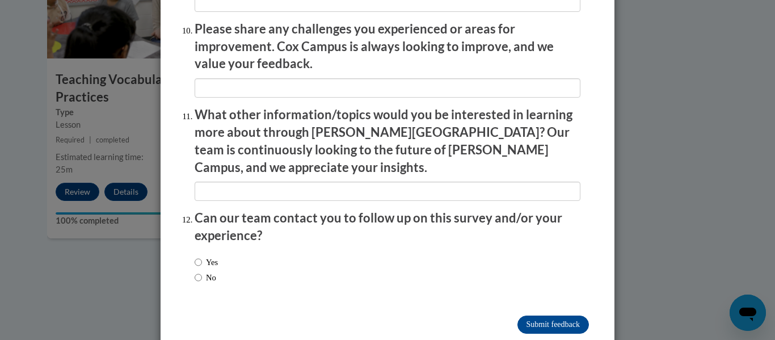
click at [201, 271] on label "No" at bounding box center [206, 277] width 22 height 12
click at [201, 271] on input "No" at bounding box center [198, 277] width 7 height 12
radio input "true"
click at [551, 315] on input "Submit feedback" at bounding box center [552, 324] width 71 height 18
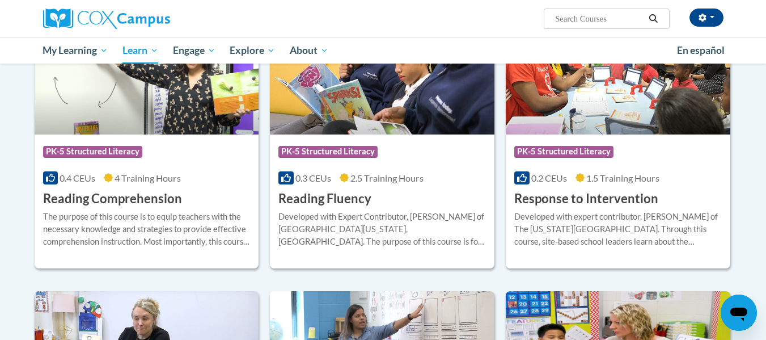
scroll to position [998, 0]
click at [344, 181] on icon at bounding box center [344, 177] width 9 height 9
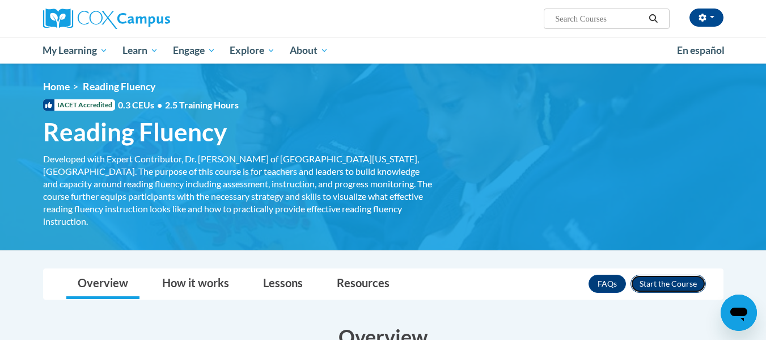
click at [680, 275] on button "Enroll" at bounding box center [668, 284] width 75 height 18
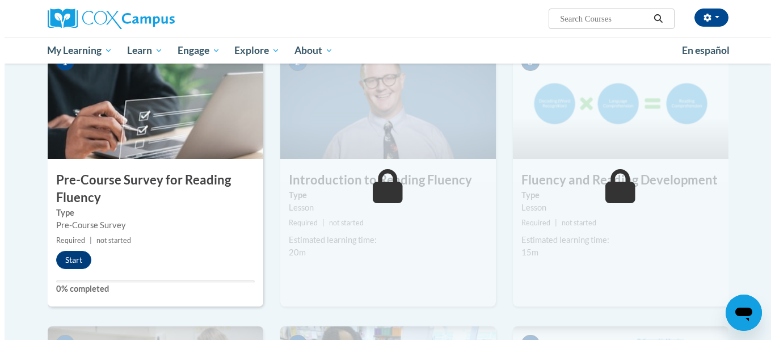
scroll to position [251, 0]
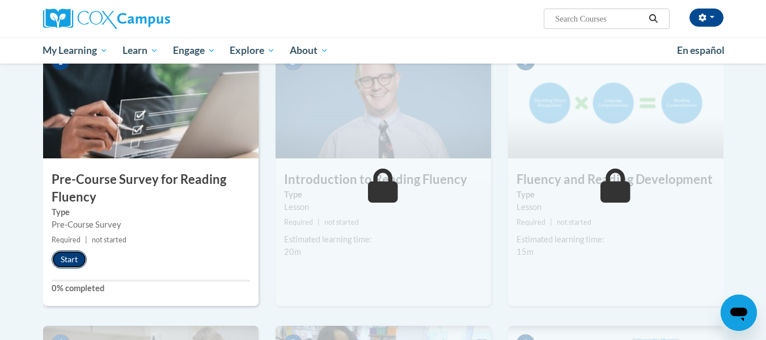
click at [64, 255] on button "Start" at bounding box center [69, 259] width 35 height 18
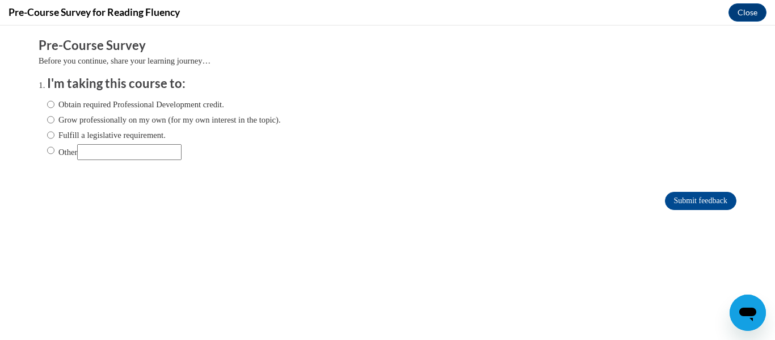
scroll to position [0, 0]
click at [47, 104] on input "Obtain required Professional Development credit." at bounding box center [50, 104] width 7 height 12
radio input "true"
click at [691, 196] on input "Submit feedback" at bounding box center [700, 201] width 71 height 18
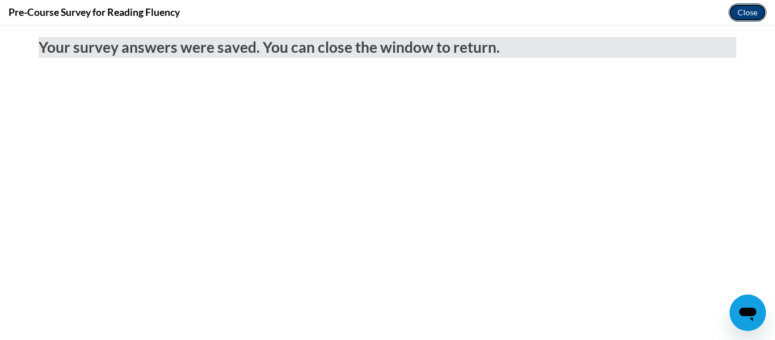
click at [745, 20] on button "Close" at bounding box center [747, 12] width 38 height 18
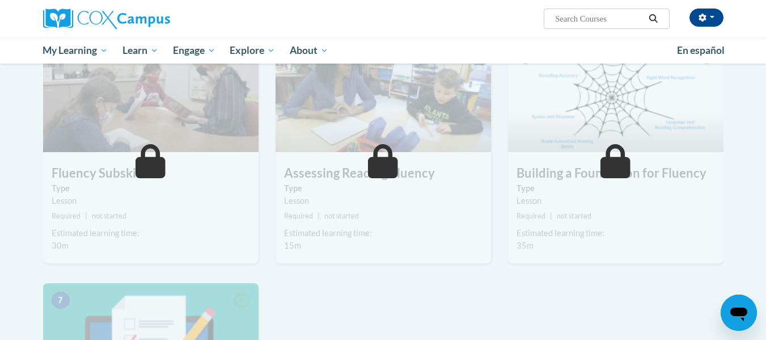
scroll to position [539, 0]
